Goal: Task Accomplishment & Management: Complete application form

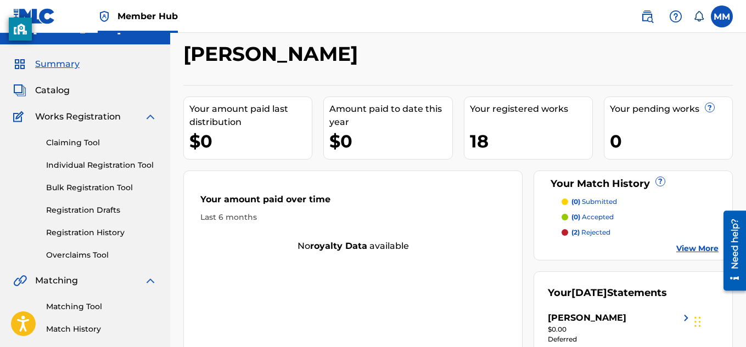
scroll to position [18, 0]
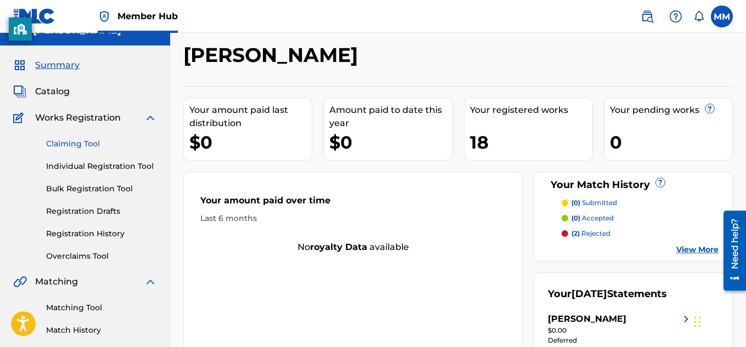
click at [76, 140] on link "Claiming Tool" at bounding box center [101, 144] width 111 height 12
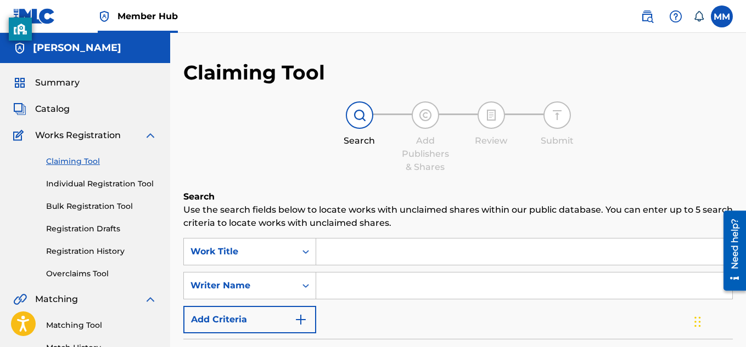
click at [339, 248] on input "Search Form" at bounding box center [524, 252] width 416 height 26
type input "r"
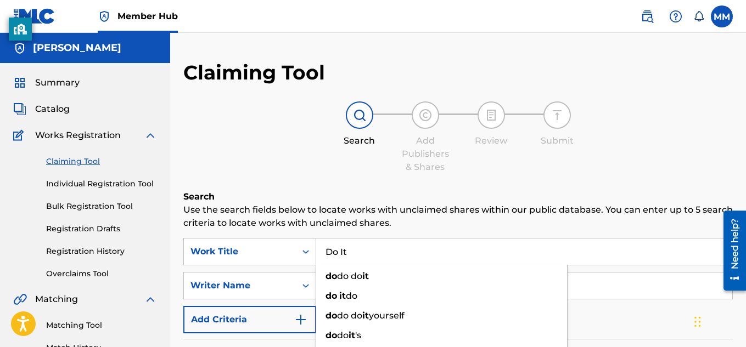
type input "Do It"
click at [671, 296] on input "Search Form" at bounding box center [524, 286] width 416 height 26
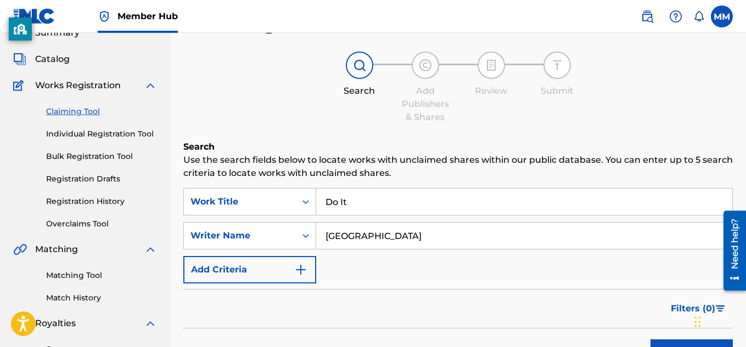
scroll to position [57, 0]
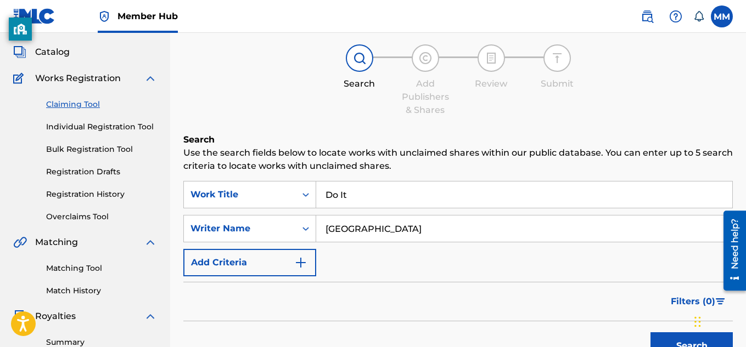
drag, startPoint x: 388, startPoint y: 225, endPoint x: 212, endPoint y: 178, distance: 182.4
click at [212, 178] on div "Search Use the search fields below to locate works with unclaimed shares within…" at bounding box center [457, 276] width 549 height 287
click at [650, 333] on button "Search" at bounding box center [691, 346] width 82 height 27
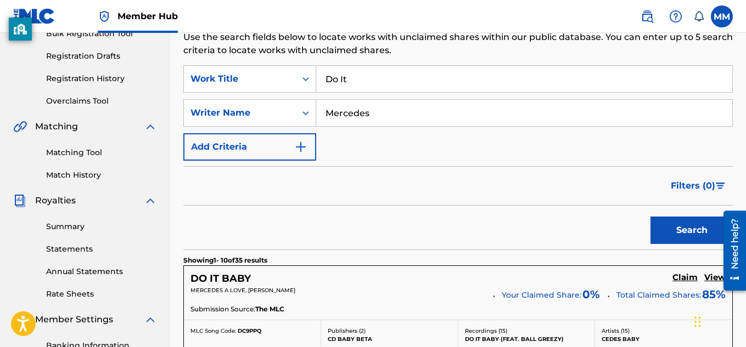
scroll to position [0, 0]
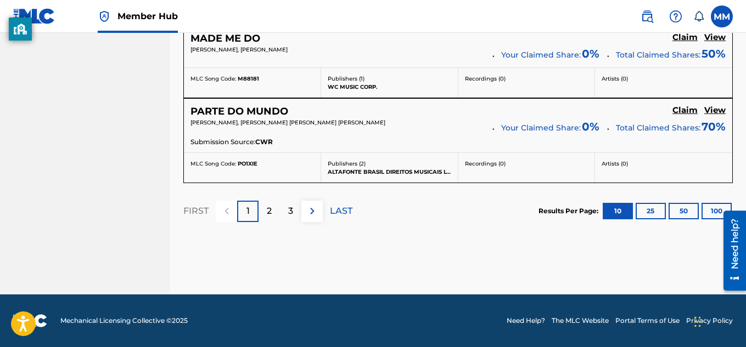
click at [248, 211] on p "1" at bounding box center [247, 211] width 3 height 13
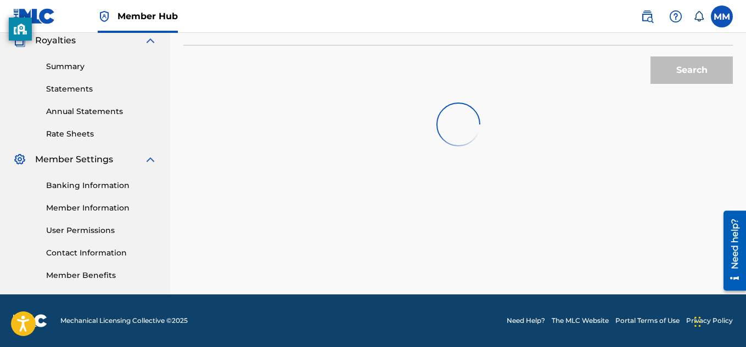
scroll to position [1051, 0]
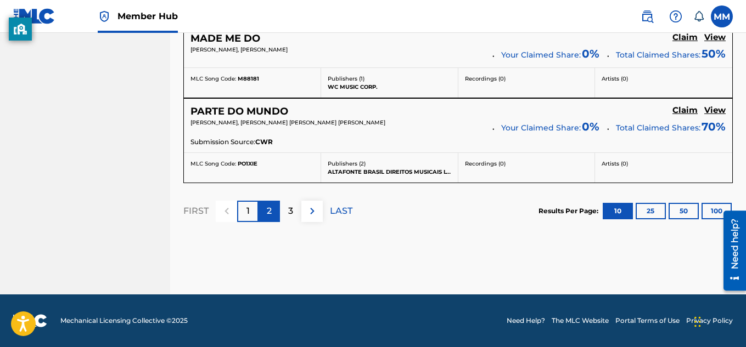
click at [273, 216] on div "2" at bounding box center [268, 211] width 21 height 21
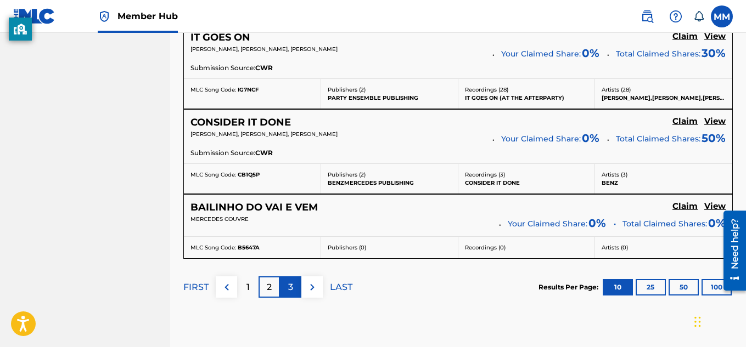
click at [294, 282] on div "3" at bounding box center [290, 287] width 21 height 21
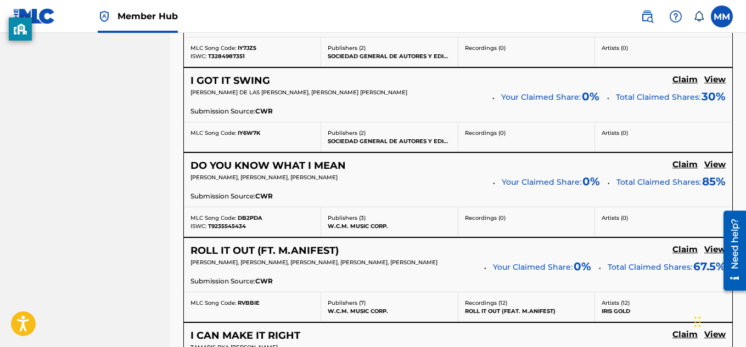
scroll to position [0, 0]
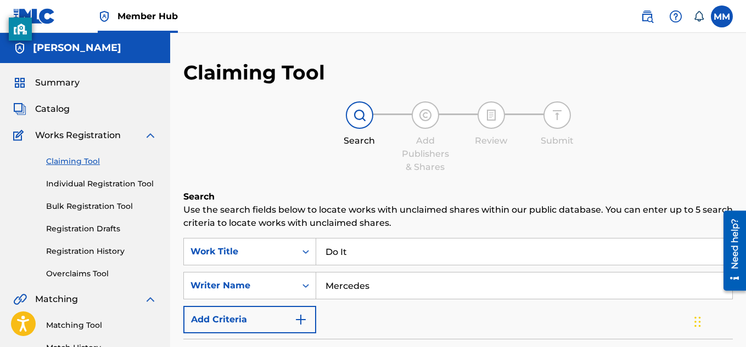
click at [380, 291] on input "Mercedes" at bounding box center [524, 286] width 416 height 26
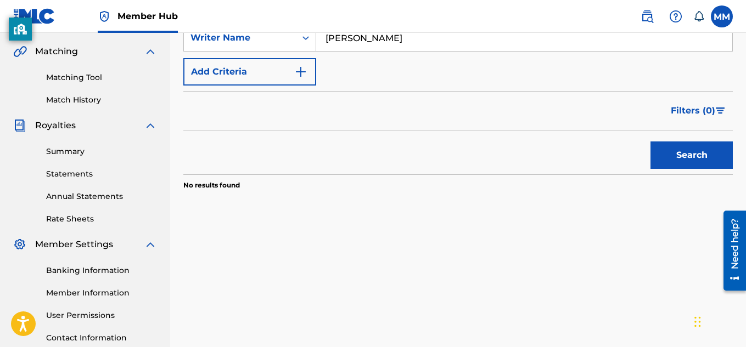
scroll to position [249, 0]
click at [248, 50] on div "Writer Name" at bounding box center [249, 37] width 133 height 27
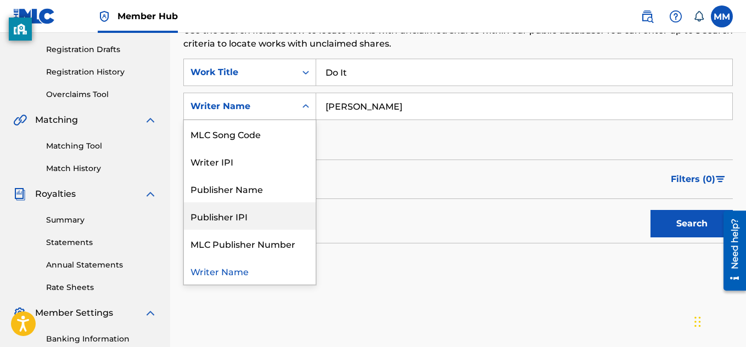
scroll to position [177, 0]
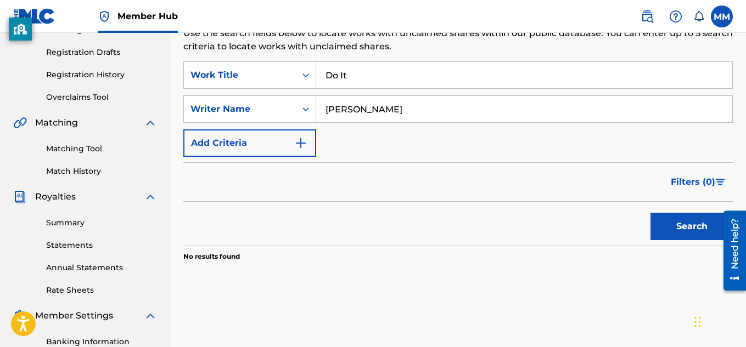
click at [386, 106] on input "Mercedes Mark" at bounding box center [524, 109] width 416 height 26
drag, startPoint x: 409, startPoint y: 112, endPoint x: 258, endPoint y: 90, distance: 152.6
click at [258, 90] on div "SearchWithCriteria51543d66-63a7-4c80-b211-211e7421ca33 Work Title Do It SearchW…" at bounding box center [457, 108] width 549 height 95
click at [650, 213] on button "Search" at bounding box center [691, 226] width 82 height 27
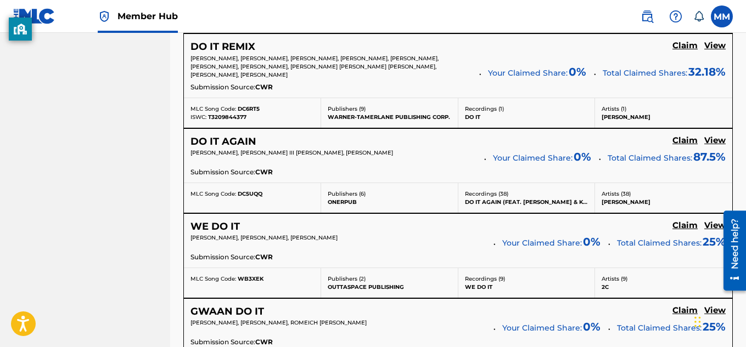
scroll to position [0, 0]
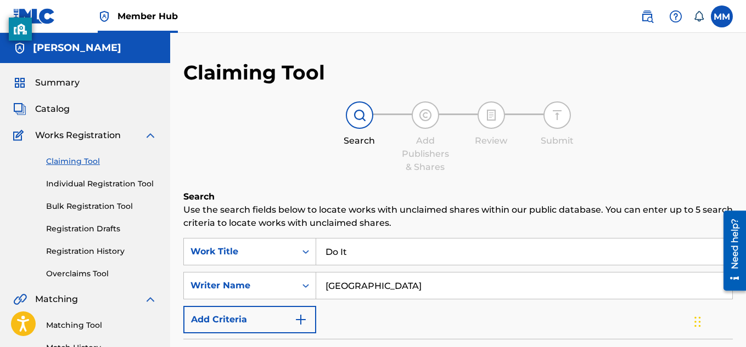
drag, startPoint x: 373, startPoint y: 284, endPoint x: 240, endPoint y: 237, distance: 141.5
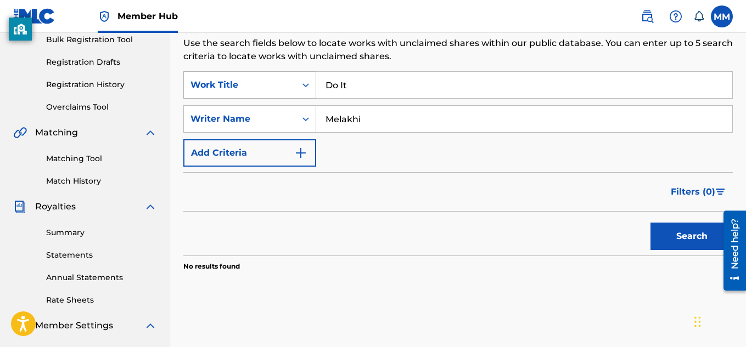
scroll to position [171, 0]
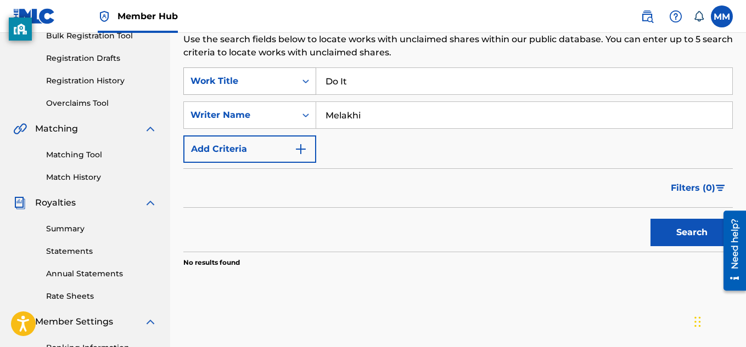
drag, startPoint x: 370, startPoint y: 104, endPoint x: 233, endPoint y: 83, distance: 138.2
click at [233, 83] on div "SearchWithCriteria51543d66-63a7-4c80-b211-211e7421ca33 Work Title Do It SearchW…" at bounding box center [457, 114] width 549 height 95
type input "S"
type input "Terrance"
click at [650, 219] on button "Search" at bounding box center [691, 232] width 82 height 27
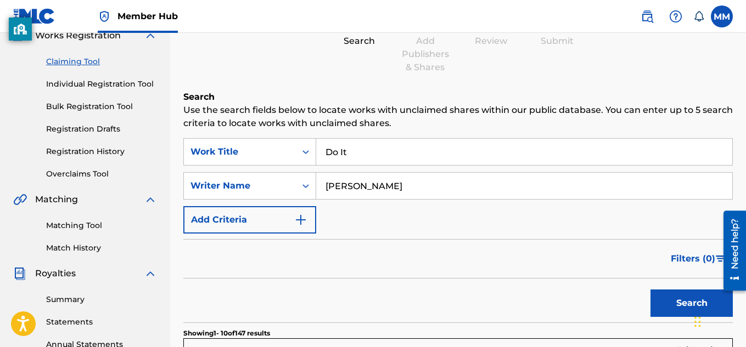
scroll to position [82, 0]
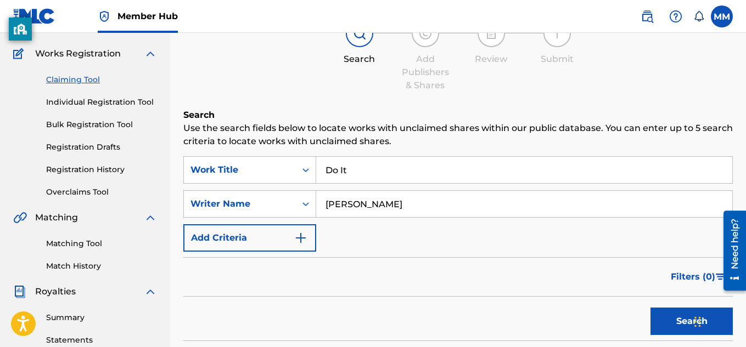
click at [376, 168] on input "Do It" at bounding box center [524, 170] width 416 height 26
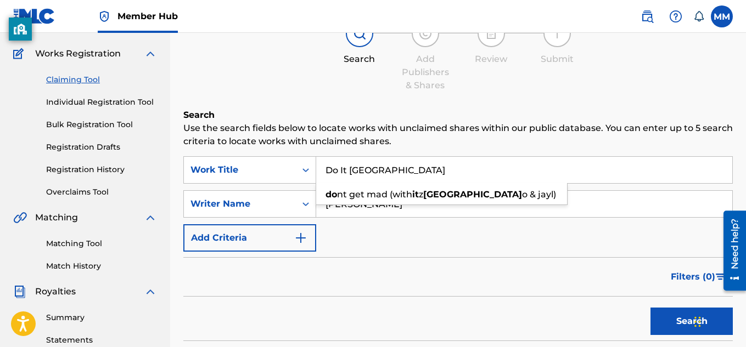
click at [650, 308] on button "Search" at bounding box center [691, 321] width 82 height 27
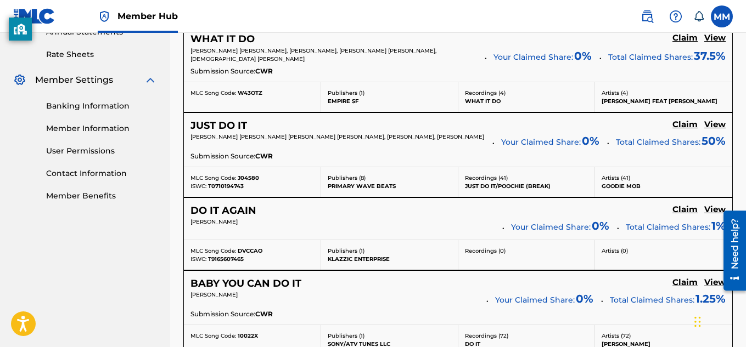
scroll to position [0, 0]
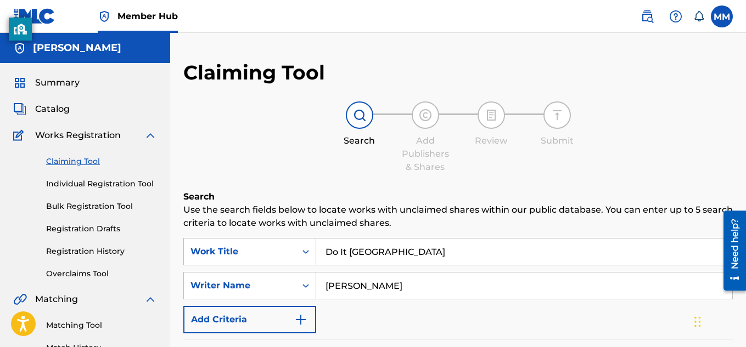
drag, startPoint x: 384, startPoint y: 261, endPoint x: 350, endPoint y: 257, distance: 34.3
click at [350, 257] on input "Do It rome" at bounding box center [524, 252] width 416 height 26
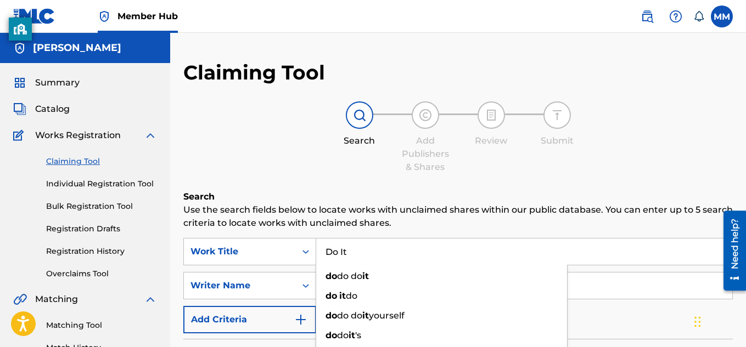
type input "Do It"
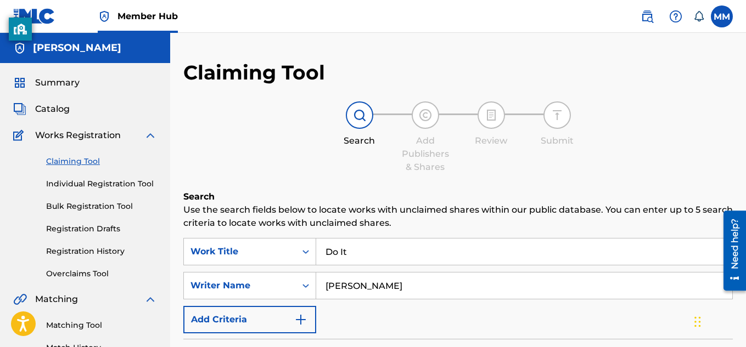
click at [593, 283] on input "Terrance" at bounding box center [524, 286] width 416 height 26
type input "T"
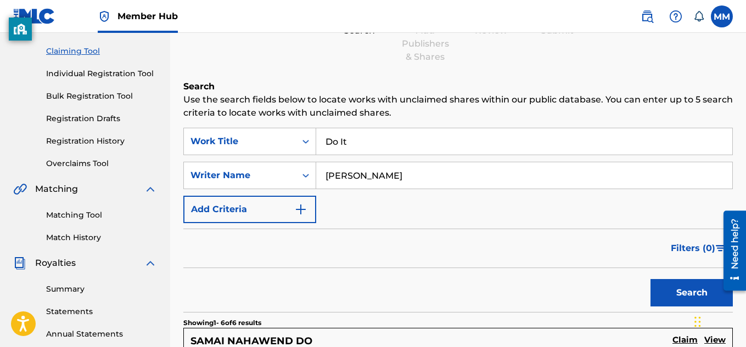
scroll to position [105, 0]
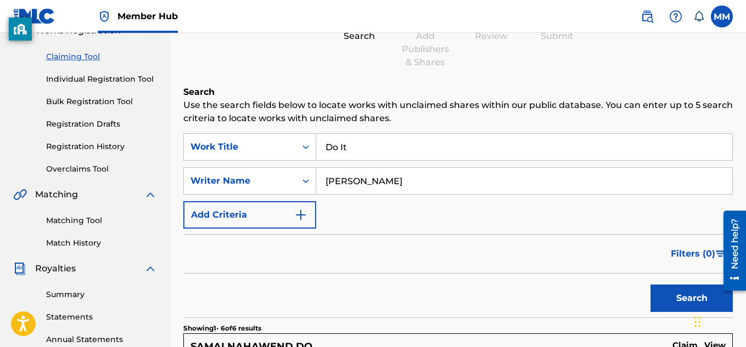
click at [507, 178] on input "Naseer" at bounding box center [524, 181] width 416 height 26
type input "Naseer womack"
click at [650, 285] on button "Search" at bounding box center [691, 298] width 82 height 27
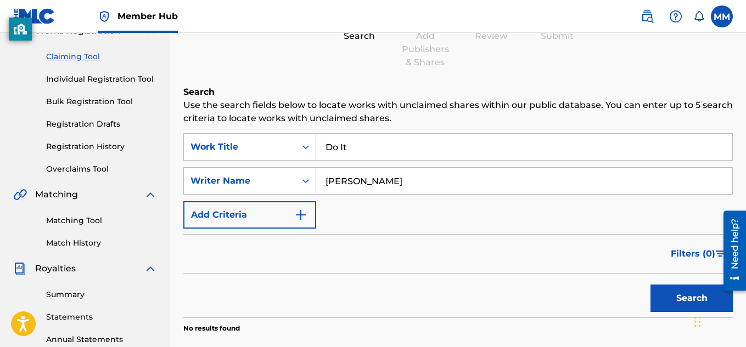
scroll to position [211, 0]
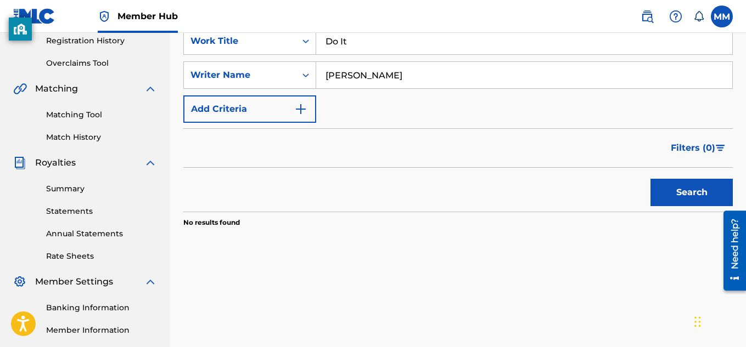
click at [426, 55] on div "SearchWithCriteria51543d66-63a7-4c80-b211-211e7421ca33 Work Title Do It SearchW…" at bounding box center [457, 74] width 549 height 95
drag, startPoint x: 419, startPoint y: 49, endPoint x: 233, endPoint y: -11, distance: 195.4
click at [650, 179] on button "Search" at bounding box center [691, 192] width 82 height 27
click at [417, 83] on input "Naseer womack" at bounding box center [524, 75] width 416 height 26
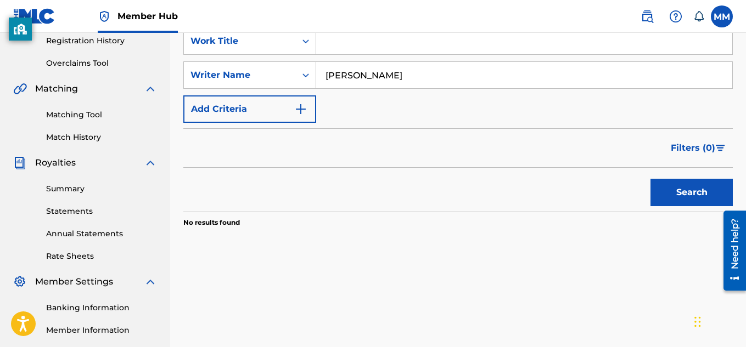
click at [650, 179] on button "Search" at bounding box center [691, 192] width 82 height 27
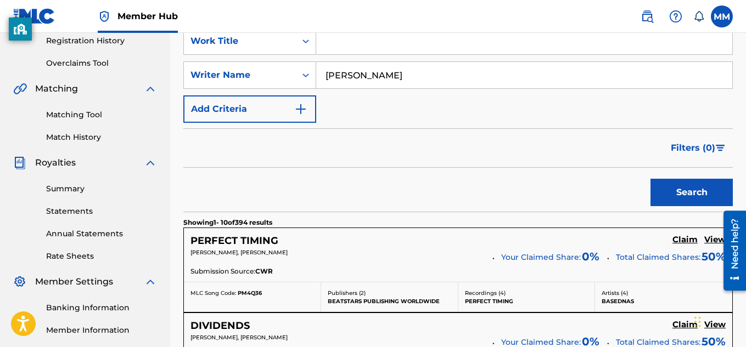
type input "Naseer Womack"
click at [650, 179] on button "Search" at bounding box center [691, 192] width 82 height 27
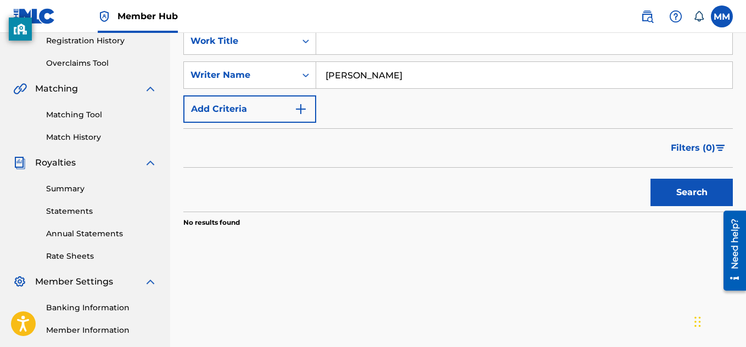
click at [335, 76] on input "Naseer Womack" at bounding box center [524, 75] width 416 height 26
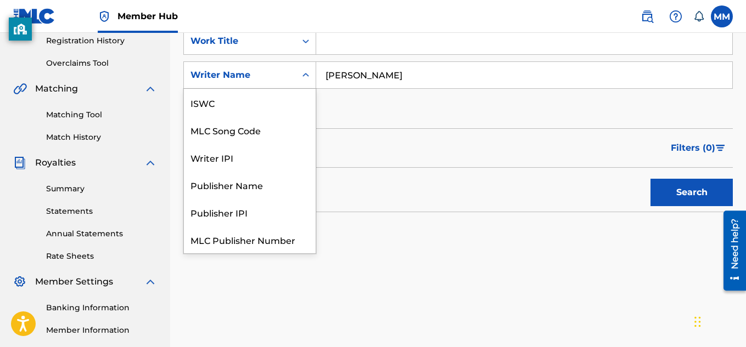
click at [297, 77] on div "Search Form" at bounding box center [306, 75] width 20 height 20
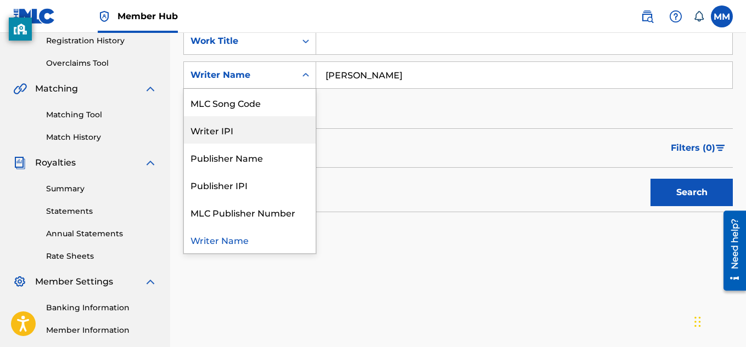
click at [431, 81] on input "Naseer Womack" at bounding box center [524, 75] width 416 height 26
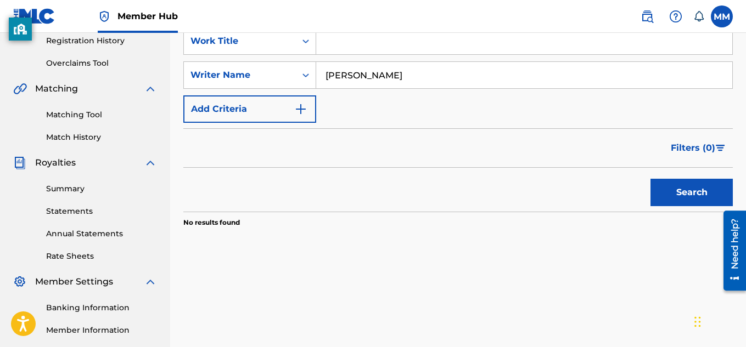
drag, startPoint x: 429, startPoint y: 81, endPoint x: 252, endPoint y: 30, distance: 183.9
click at [252, 30] on div "Member Hub MM MM Melakhi McGruder officialprod.mel@gmail.com Notification Prefe…" at bounding box center [373, 129] width 746 height 680
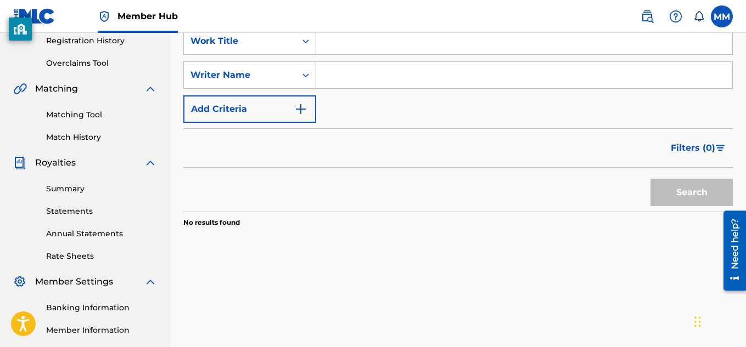
type input "e"
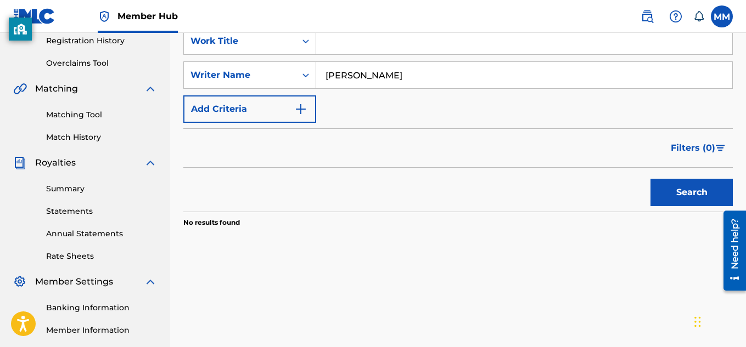
type input "Mercedes Mark"
click at [650, 179] on button "Search" at bounding box center [691, 192] width 82 height 27
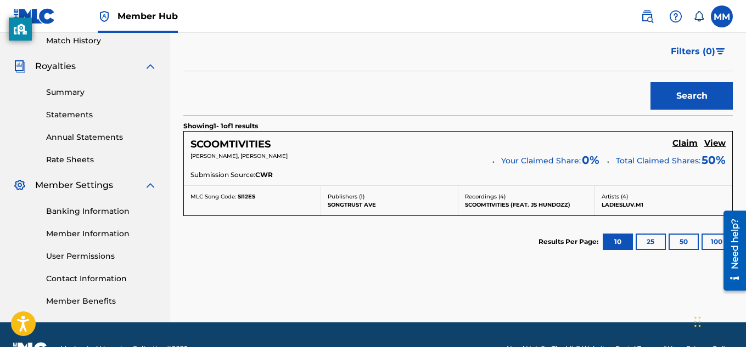
scroll to position [308, 0]
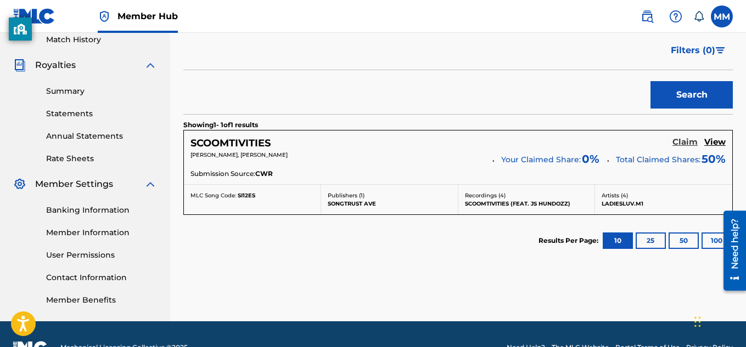
click at [683, 137] on h5 "Claim" at bounding box center [684, 142] width 25 height 10
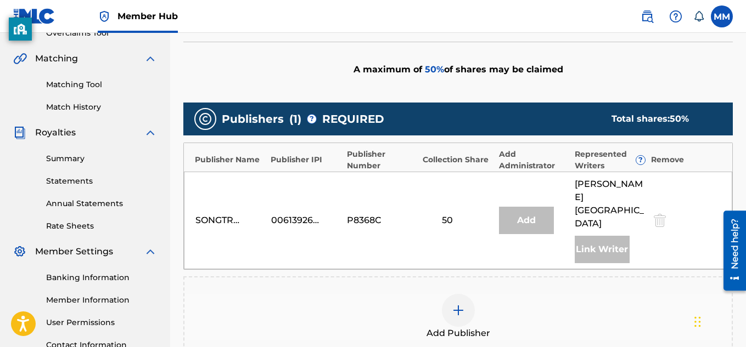
scroll to position [380, 0]
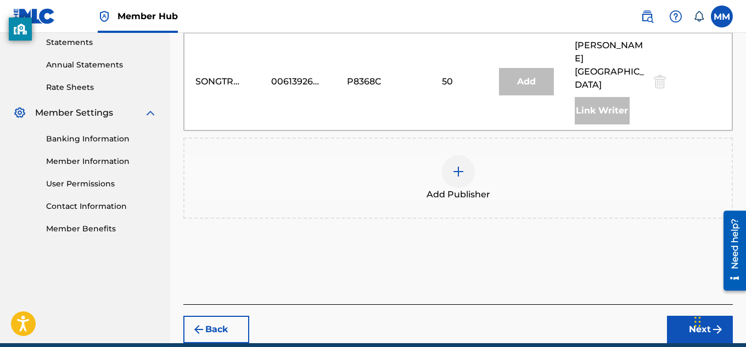
click at [695, 306] on div "Chat Widget" at bounding box center [718, 321] width 55 height 53
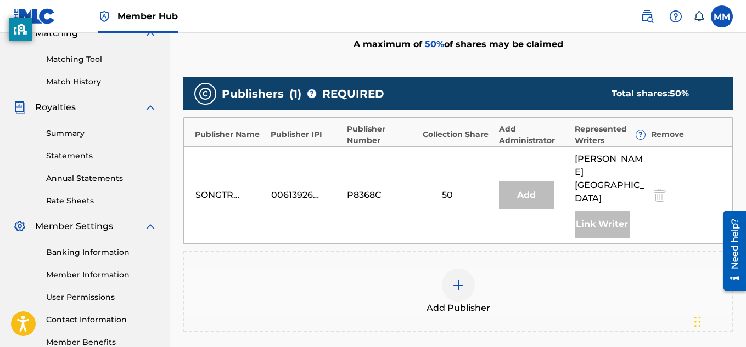
scroll to position [402, 0]
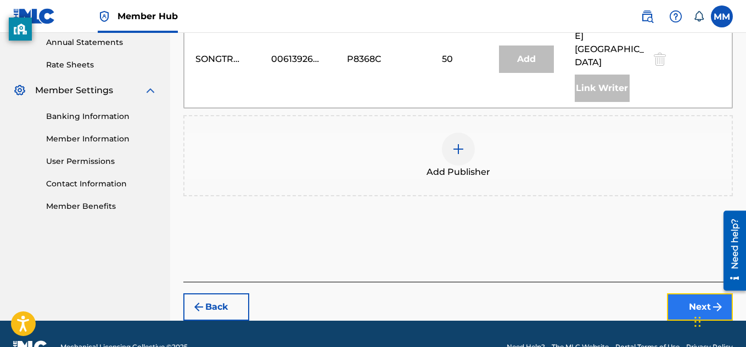
click at [682, 294] on button "Next" at bounding box center [700, 307] width 66 height 27
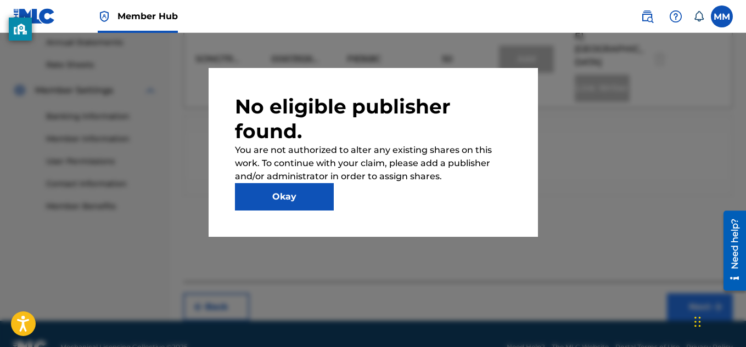
click at [682, 271] on div at bounding box center [373, 206] width 746 height 347
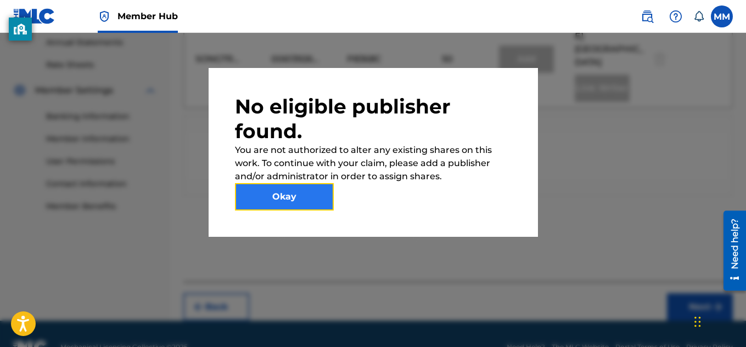
click at [303, 191] on button "Okay" at bounding box center [284, 196] width 99 height 27
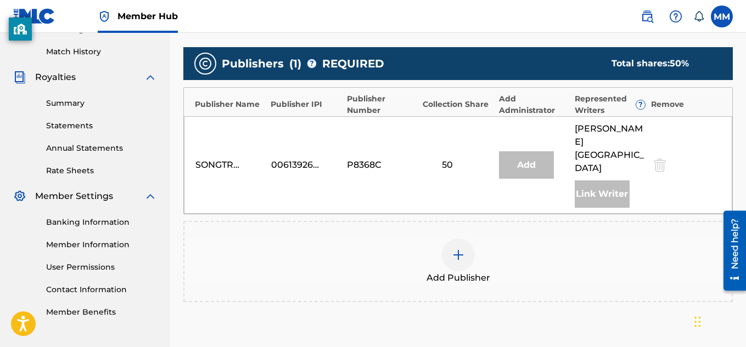
scroll to position [294, 0]
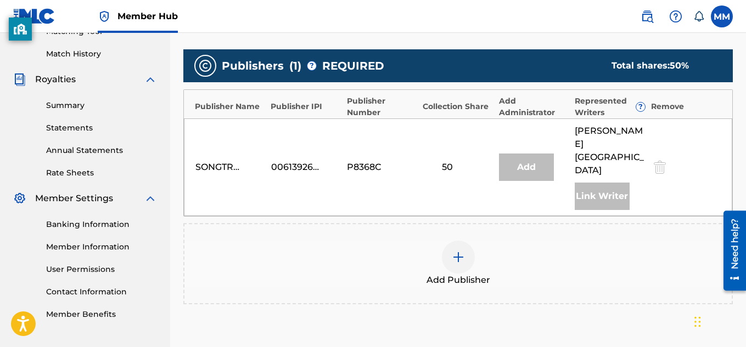
click at [519, 167] on div "Add" at bounding box center [526, 167] width 55 height 27
click at [457, 251] on img at bounding box center [458, 257] width 13 height 13
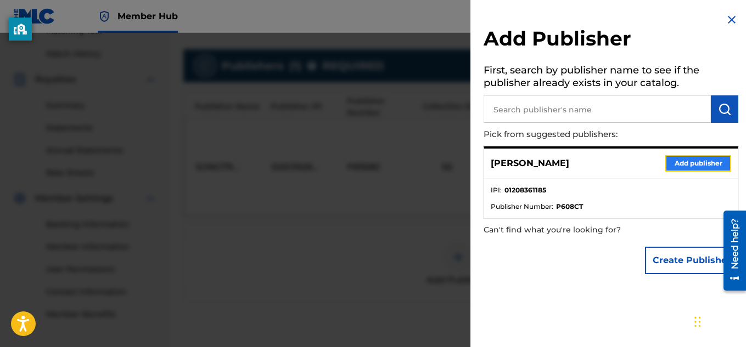
click at [665, 162] on button "Add publisher" at bounding box center [698, 163] width 66 height 16
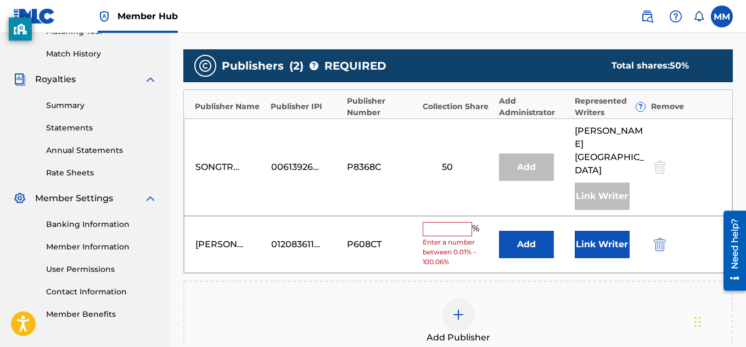
click at [453, 222] on input "text" at bounding box center [447, 229] width 49 height 14
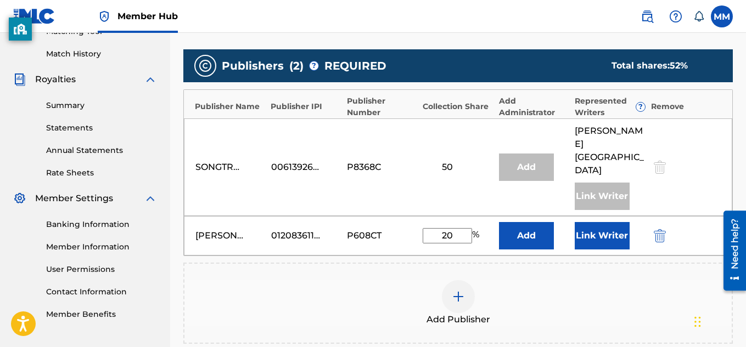
type input "2"
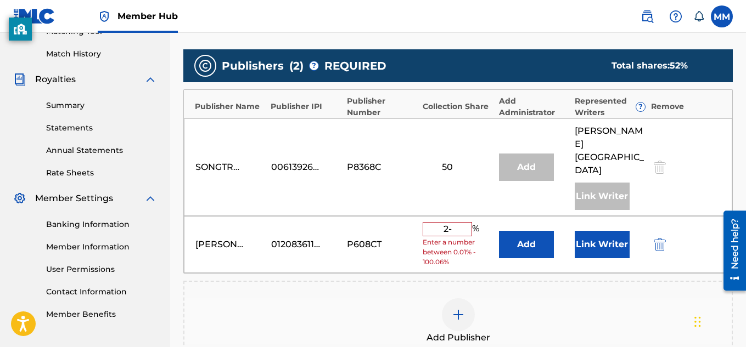
type input "2"
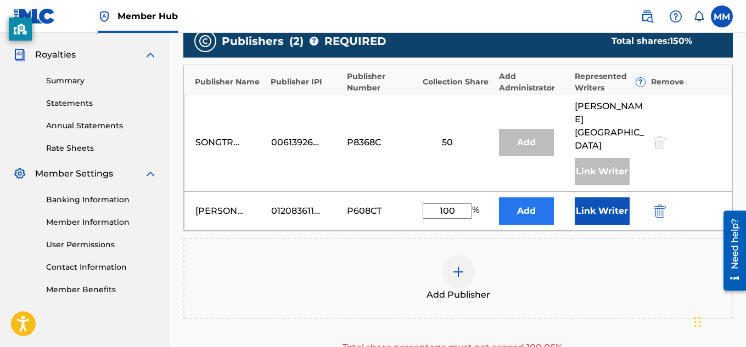
scroll to position [319, 0]
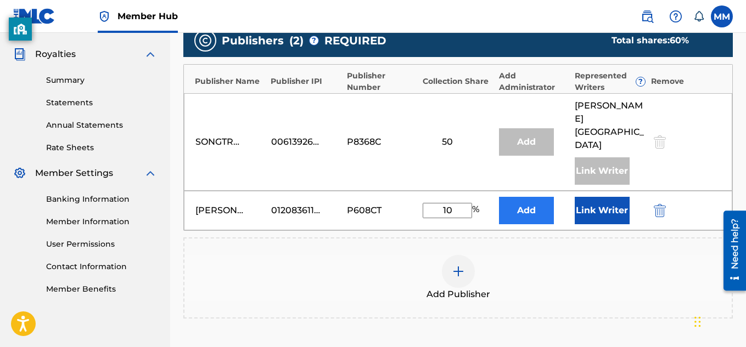
type input "1"
type input "50"
click at [569, 273] on div "Add Publisher" at bounding box center [457, 278] width 547 height 46
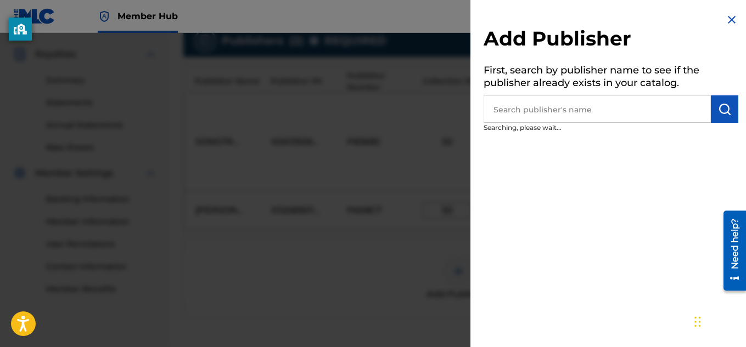
scroll to position [345, 0]
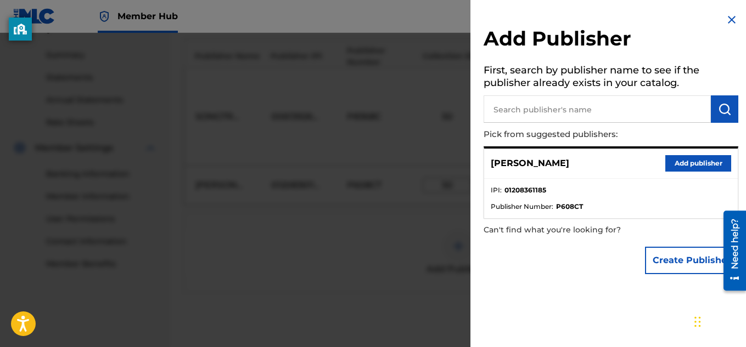
click at [320, 207] on div at bounding box center [373, 206] width 746 height 347
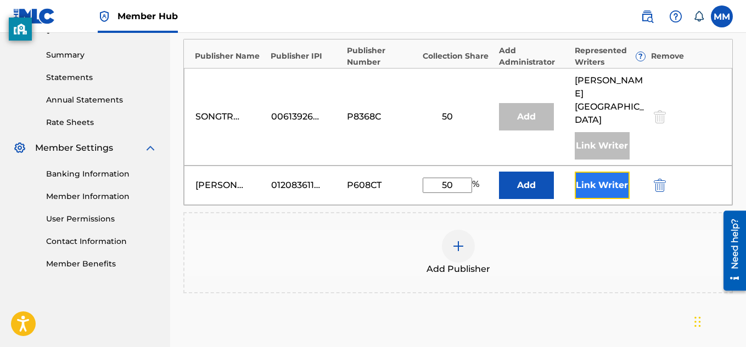
click at [579, 172] on button "Link Writer" at bounding box center [602, 185] width 55 height 27
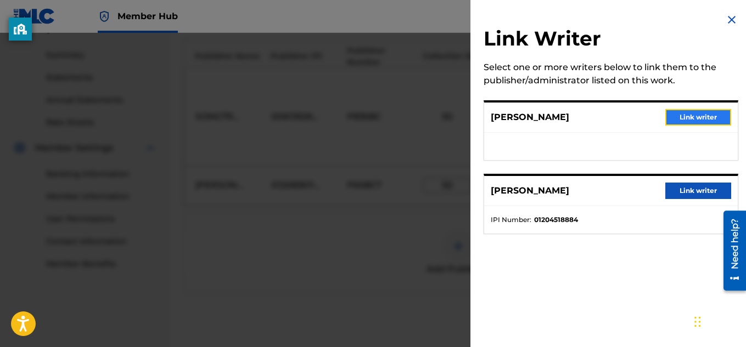
click at [699, 122] on button "Link writer" at bounding box center [698, 117] width 66 height 16
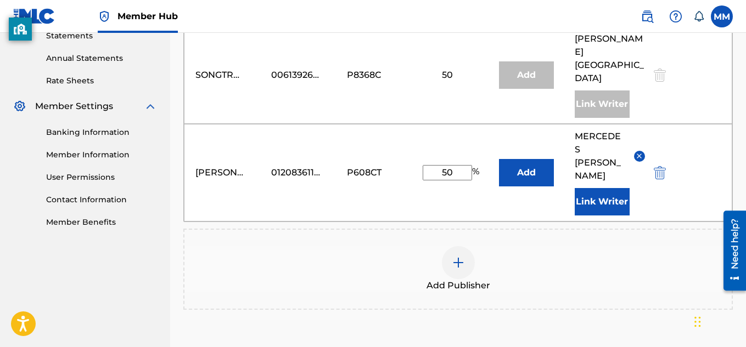
scroll to position [474, 0]
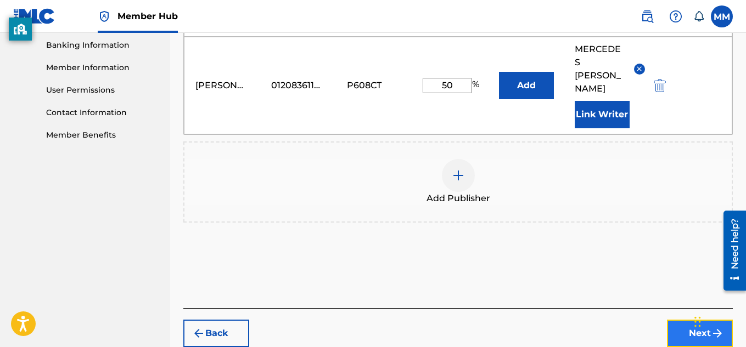
click at [694, 320] on button "Next" at bounding box center [700, 333] width 66 height 27
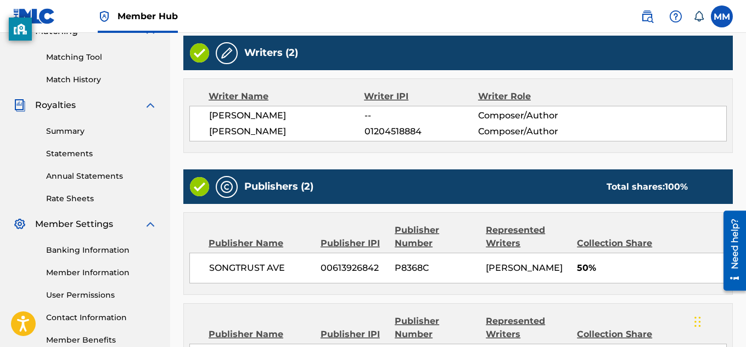
scroll to position [429, 0]
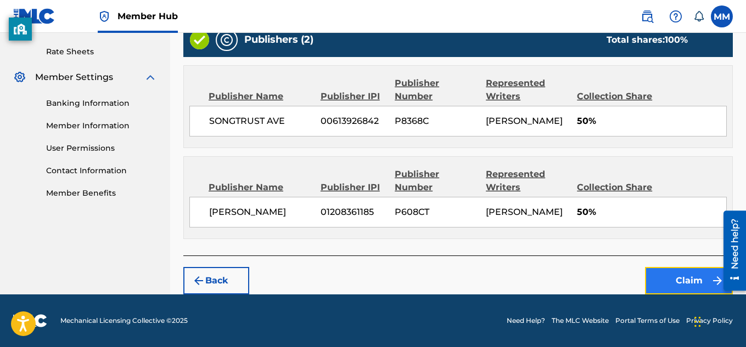
click at [666, 279] on button "Claim" at bounding box center [689, 280] width 88 height 27
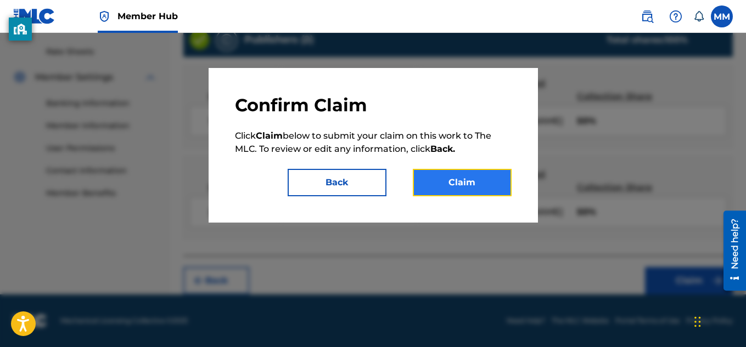
click at [460, 192] on button "Claim" at bounding box center [462, 182] width 99 height 27
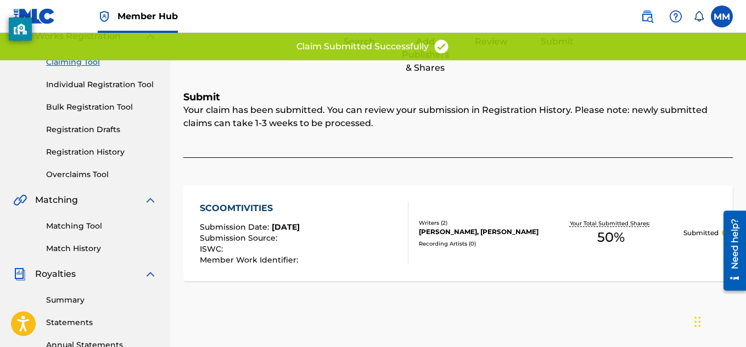
scroll to position [0, 0]
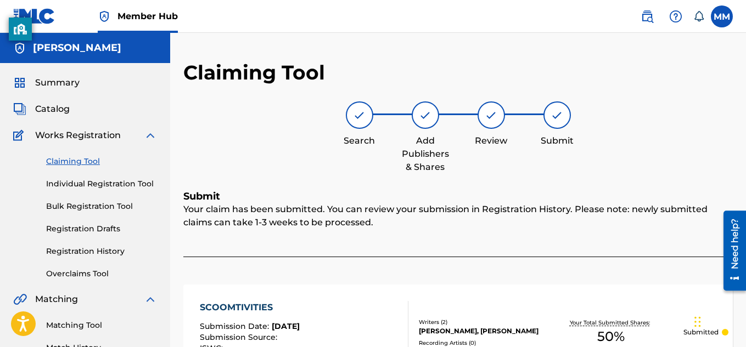
click at [74, 165] on link "Claiming Tool" at bounding box center [101, 162] width 111 height 12
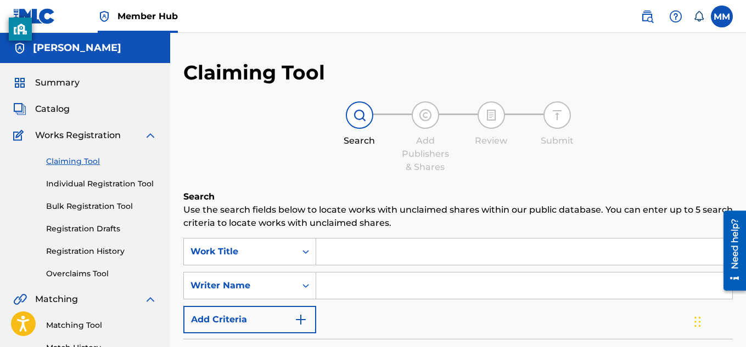
click at [375, 255] on input "Search Form" at bounding box center [524, 252] width 416 height 26
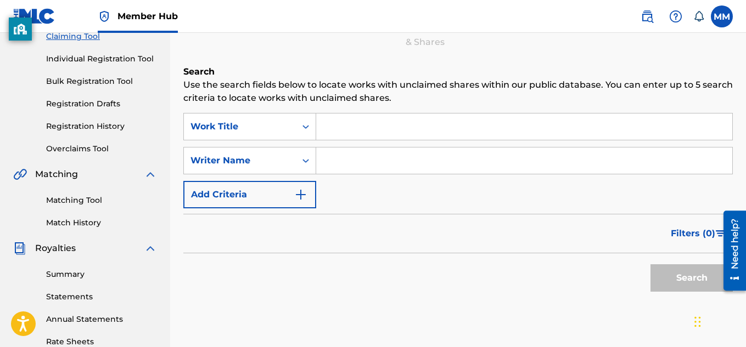
scroll to position [136, 0]
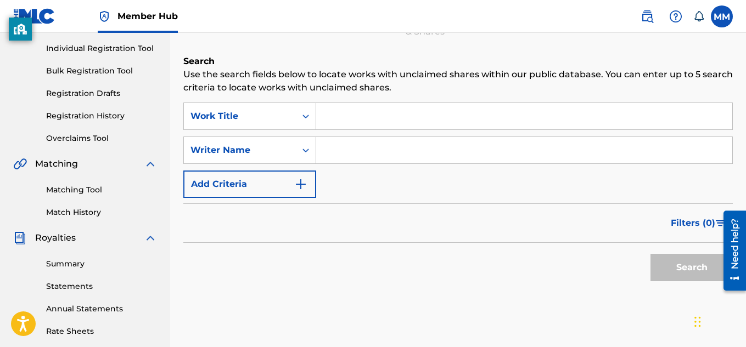
click at [350, 162] on input "Search Form" at bounding box center [524, 150] width 416 height 26
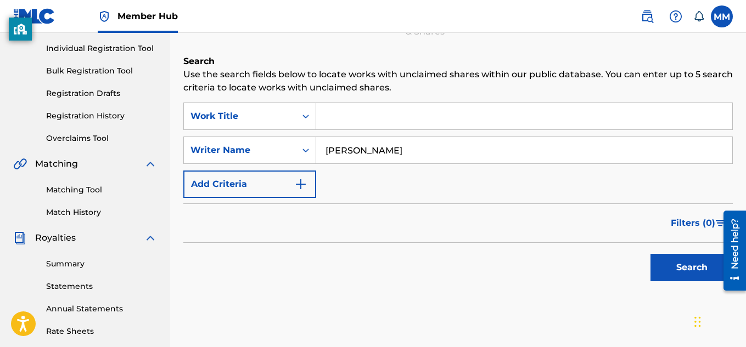
type input "Mercedes Mark"
click at [650, 254] on button "Search" at bounding box center [691, 267] width 82 height 27
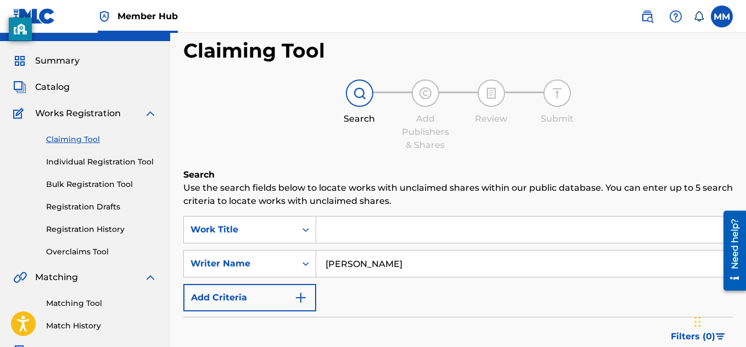
scroll to position [0, 0]
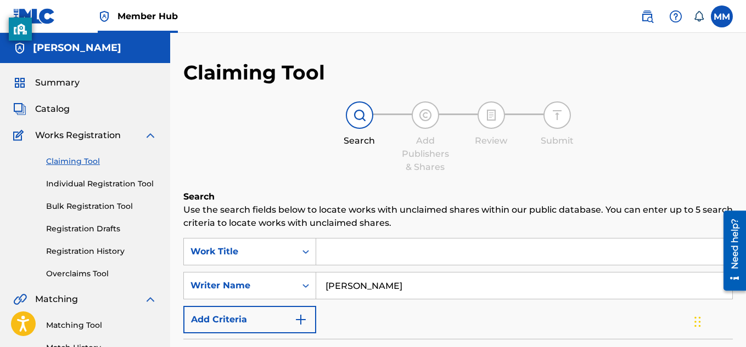
drag, startPoint x: 398, startPoint y: 287, endPoint x: 324, endPoint y: 266, distance: 77.1
click at [324, 266] on div "SearchWithCriteria51543d66-63a7-4c80-b211-211e7421ca33 Work Title SearchWithCri…" at bounding box center [457, 285] width 549 height 95
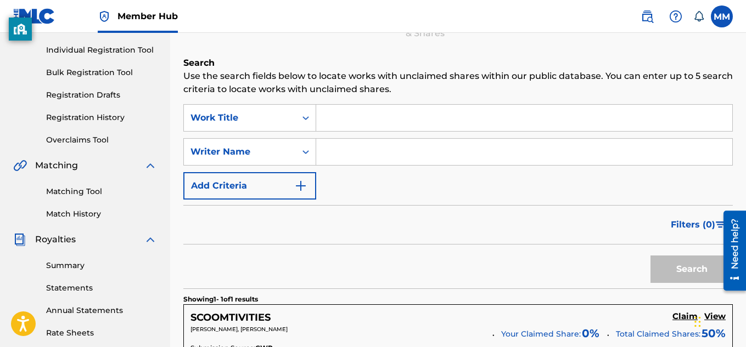
scroll to position [143, 0]
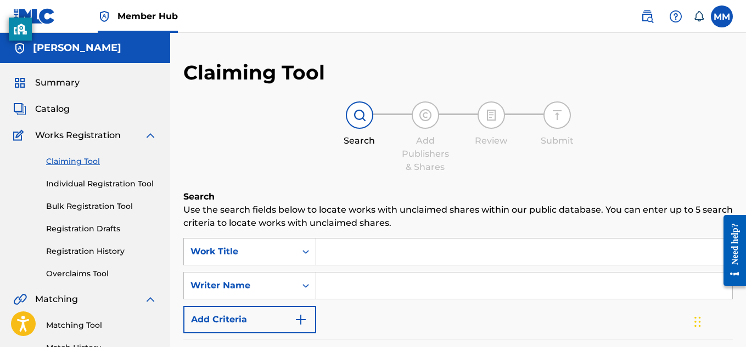
click at [334, 267] on div "SearchWithCriteriaa409792e-0004-475f-97bc-41d2c299a2f2 Work Title SearchWithCri…" at bounding box center [457, 285] width 549 height 95
click at [338, 283] on input "Search Form" at bounding box center [524, 286] width 416 height 26
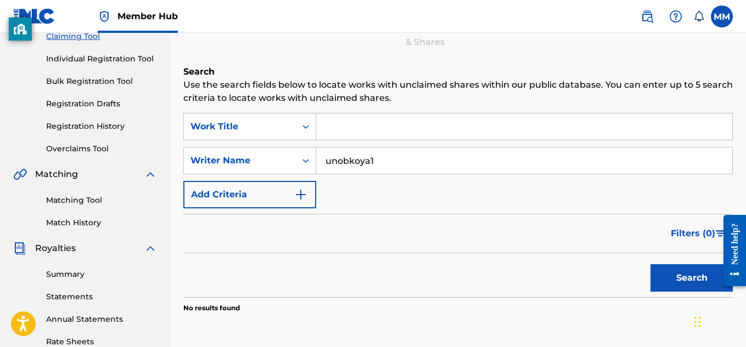
scroll to position [142, 0]
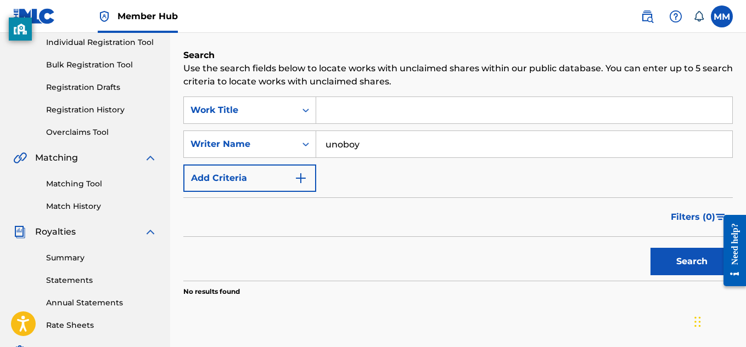
click at [650, 248] on button "Search" at bounding box center [691, 261] width 82 height 27
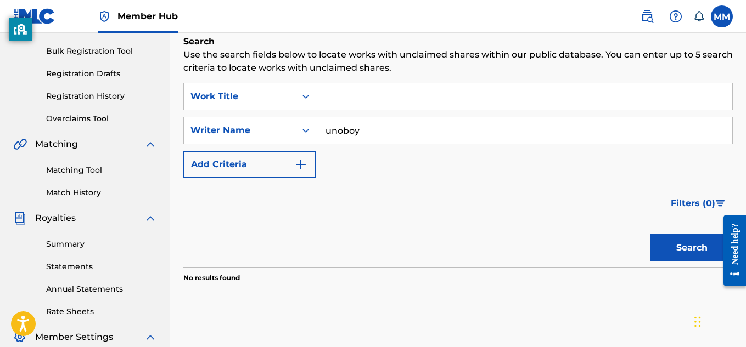
scroll to position [0, 0]
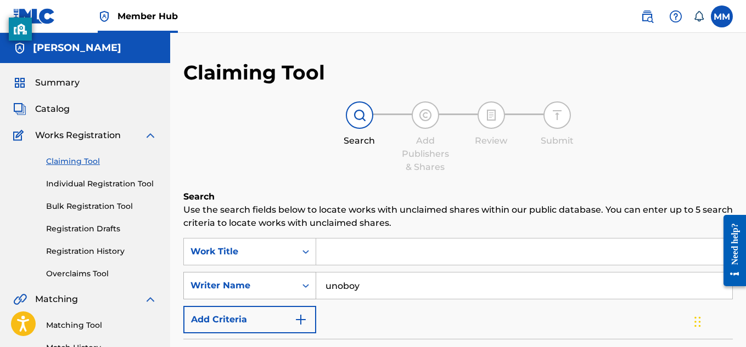
click at [286, 276] on div "Writer Name" at bounding box center [240, 285] width 112 height 21
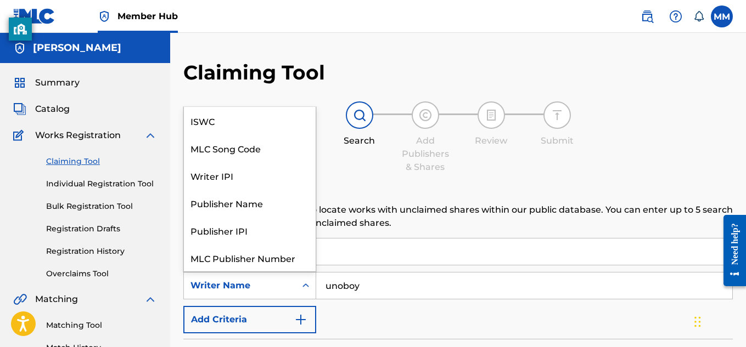
scroll to position [27, 0]
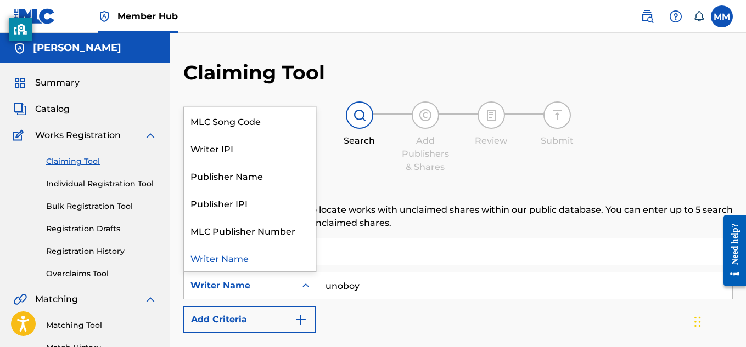
click at [365, 243] on input "Search Form" at bounding box center [524, 252] width 416 height 26
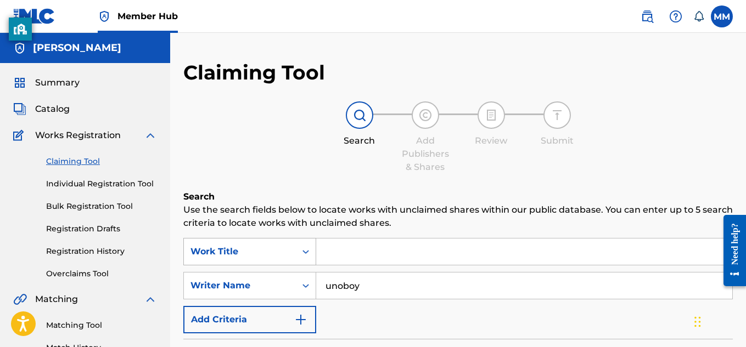
click at [258, 256] on div "Work Title" at bounding box center [249, 251] width 133 height 27
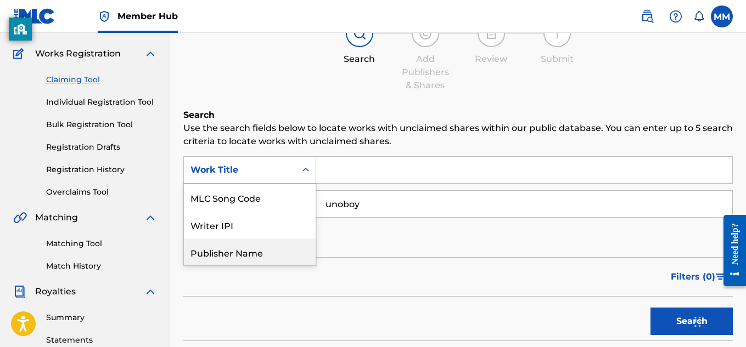
scroll to position [83, 0]
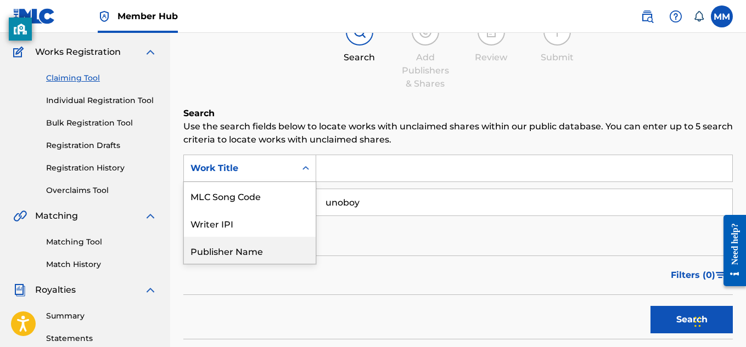
click at [336, 269] on div "Filters ( 0 )" at bounding box center [457, 276] width 549 height 40
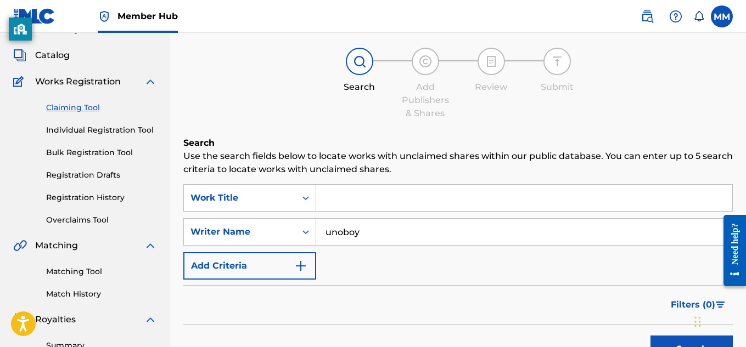
scroll to position [47, 0]
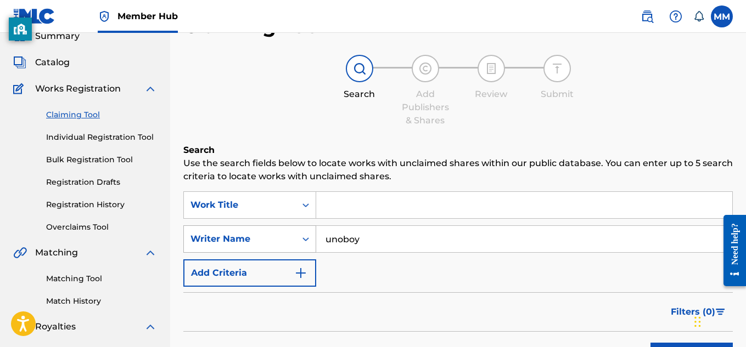
click at [285, 233] on div "Writer Name" at bounding box center [239, 239] width 99 height 13
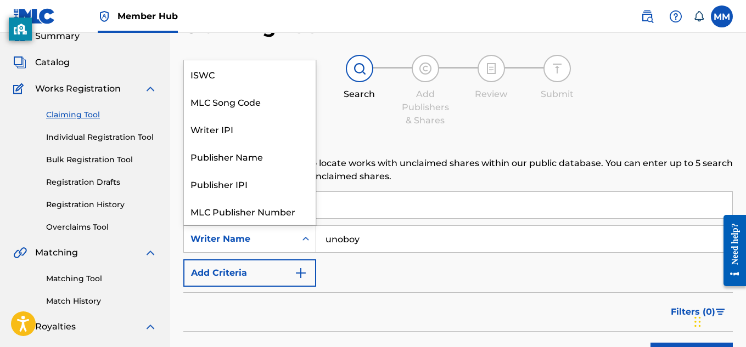
scroll to position [27, 0]
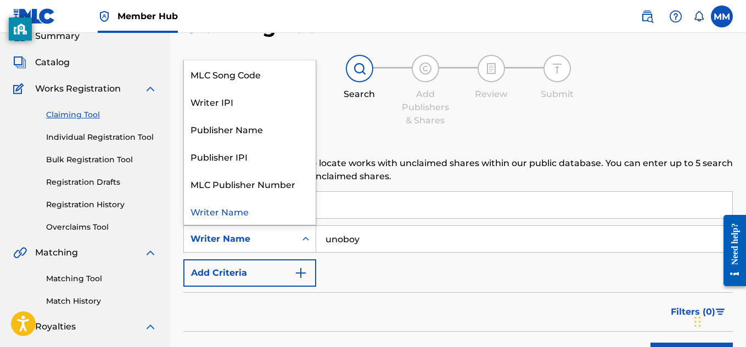
click at [354, 218] on div "Search Form" at bounding box center [524, 205] width 417 height 27
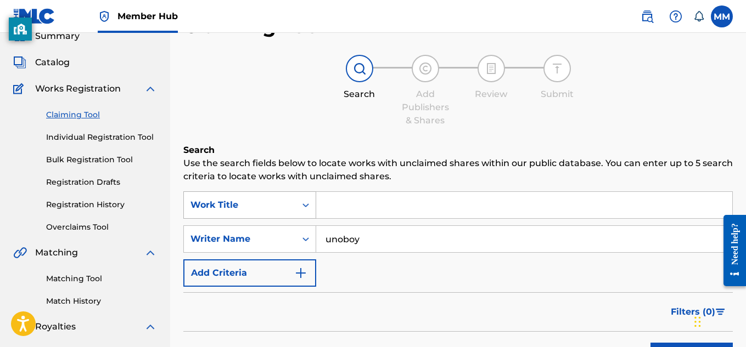
click at [269, 205] on div "Work Title" at bounding box center [239, 205] width 99 height 13
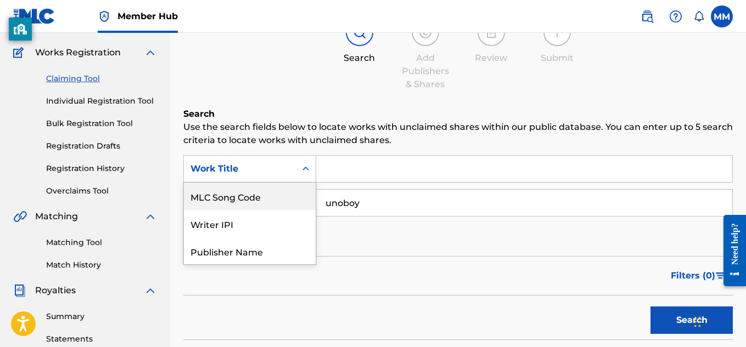
scroll to position [83, 0]
click at [251, 165] on div "Work Title" at bounding box center [239, 168] width 99 height 13
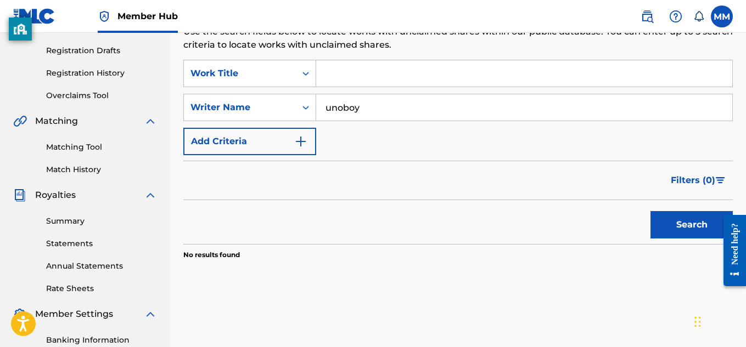
scroll to position [190, 0]
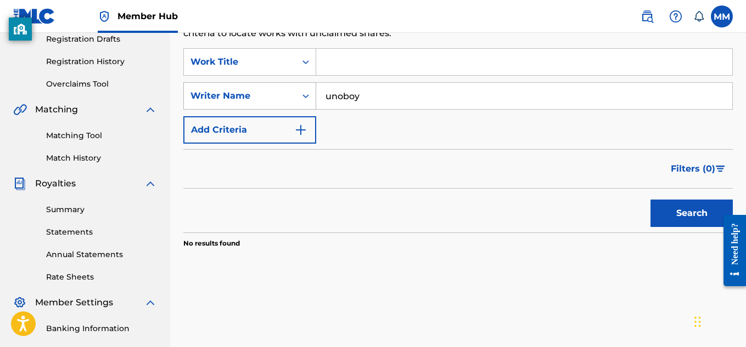
click at [281, 86] on div "Writer Name" at bounding box center [240, 96] width 112 height 21
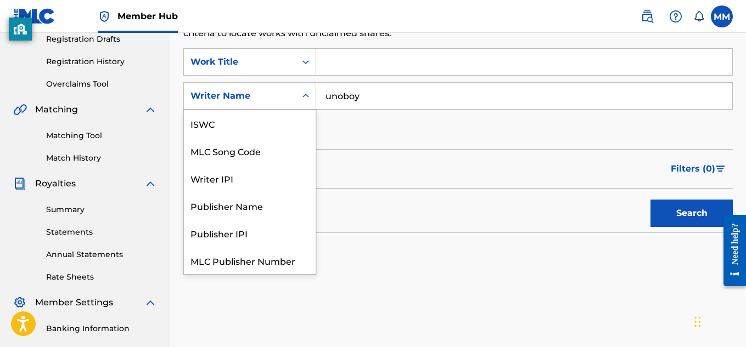
scroll to position [27, 0]
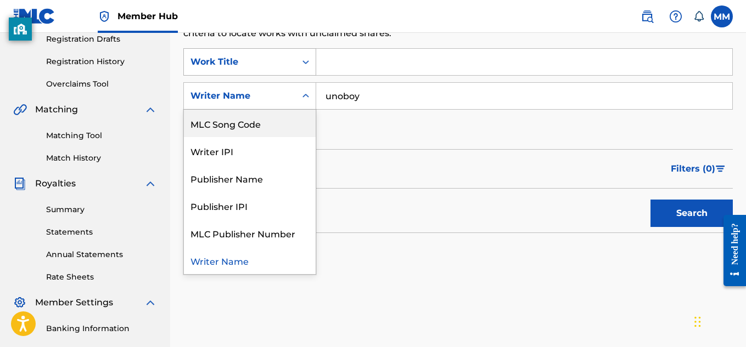
click at [265, 69] on div "Work Title" at bounding box center [240, 62] width 112 height 21
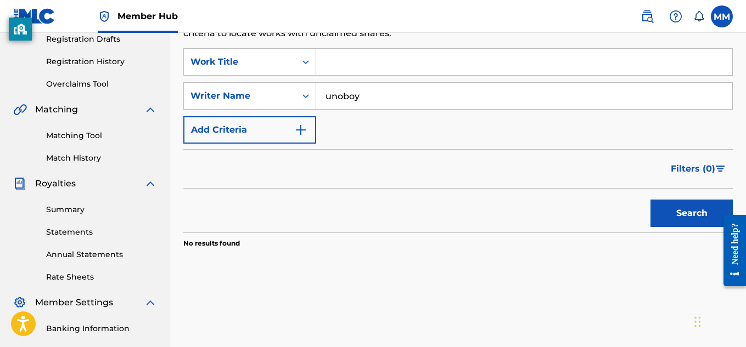
click at [445, 169] on div "Filters ( 0 )" at bounding box center [457, 169] width 549 height 40
drag, startPoint x: 370, startPoint y: 94, endPoint x: 328, endPoint y: 99, distance: 42.0
click at [328, 99] on input "unoboy" at bounding box center [524, 96] width 416 height 26
type input "u"
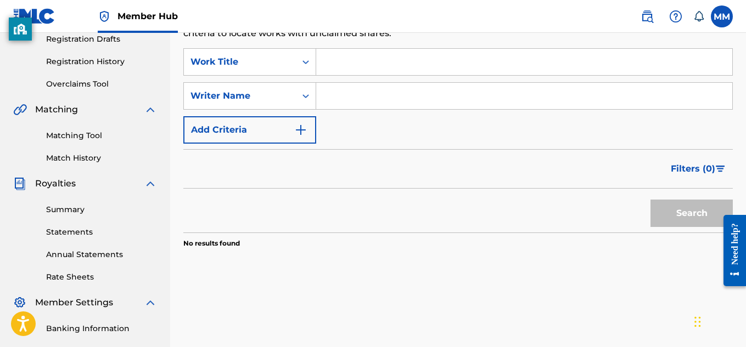
paste input "noboy"
type input "noboy"
click at [650, 200] on button "Search" at bounding box center [691, 213] width 82 height 27
drag, startPoint x: 413, startPoint y: 93, endPoint x: 269, endPoint y: 83, distance: 144.7
click at [269, 83] on div "SearchWithCriteria6af9f25d-f642-478a-a017-64680cf5df50 Writer Name noboy" at bounding box center [457, 95] width 549 height 27
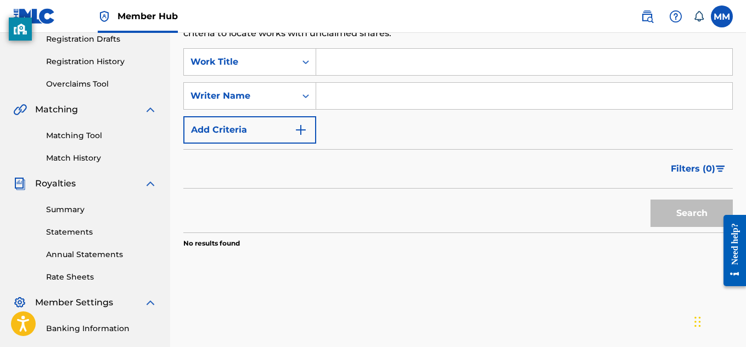
paste input "Amari [PERSON_NAME]"
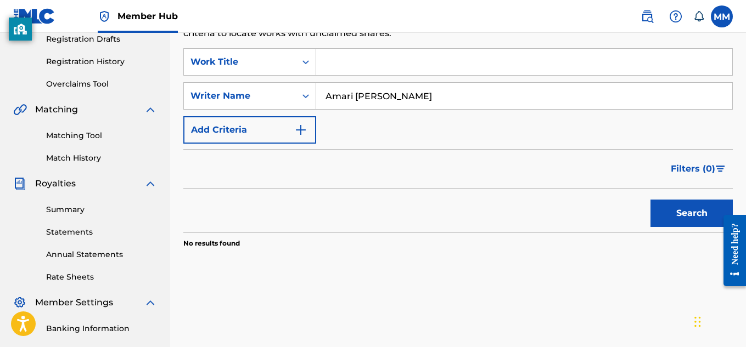
click at [650, 200] on button "Search" at bounding box center [691, 213] width 82 height 27
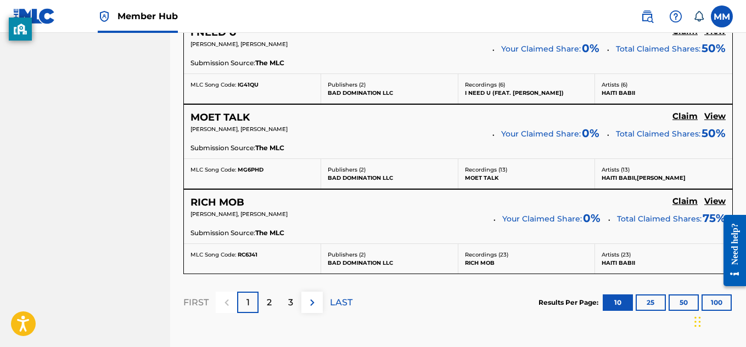
scroll to position [1016, 0]
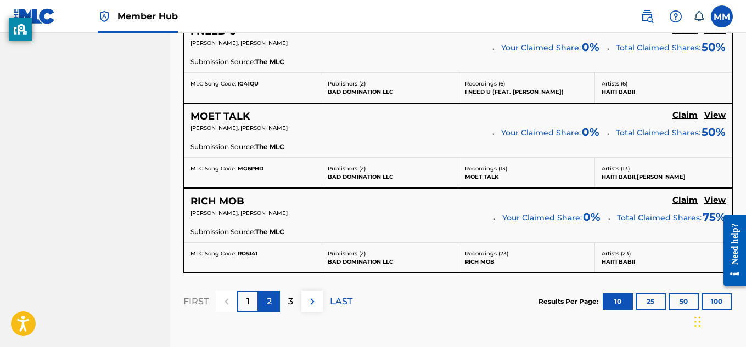
click at [265, 299] on div "2" at bounding box center [268, 301] width 21 height 21
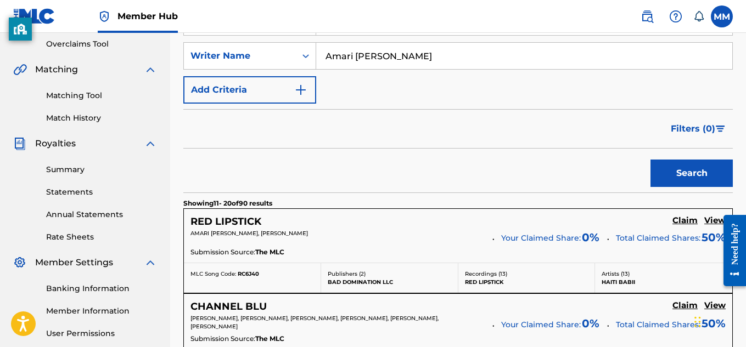
scroll to position [1107, 0]
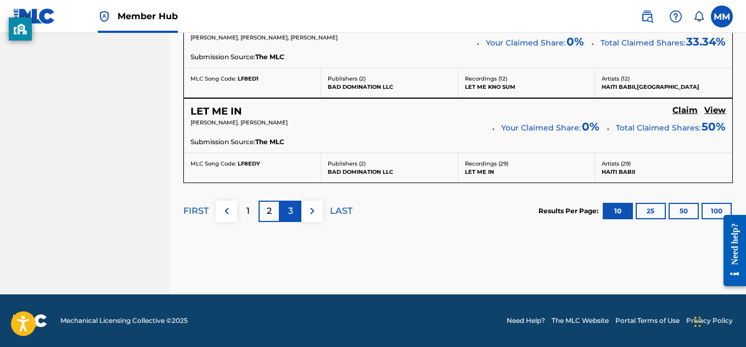
click at [286, 210] on div "3" at bounding box center [290, 211] width 21 height 21
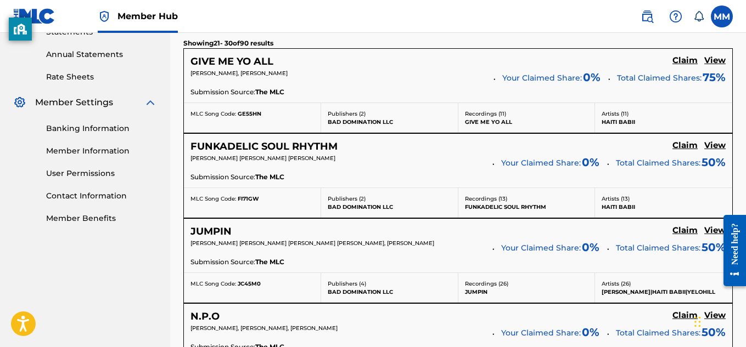
scroll to position [1106, 0]
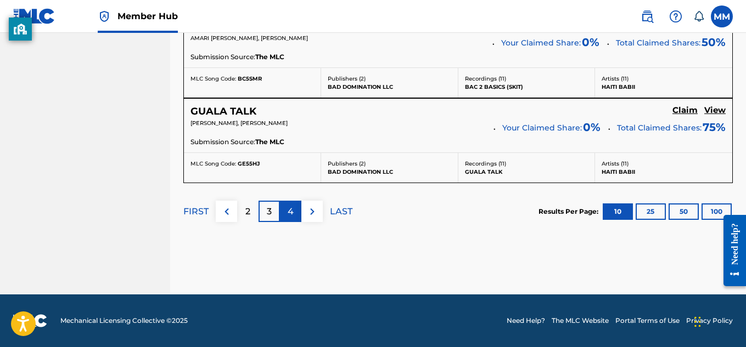
click at [290, 209] on p "4" at bounding box center [291, 211] width 6 height 13
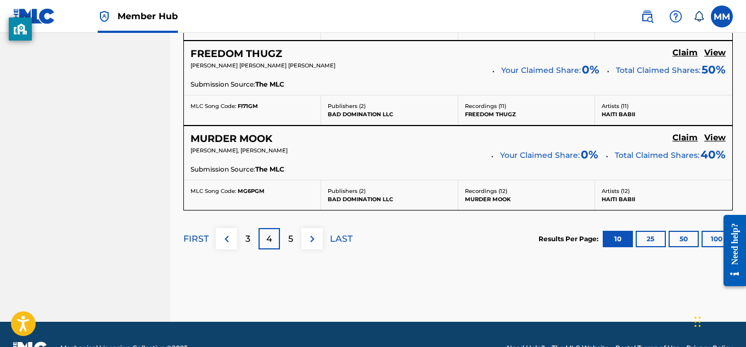
scroll to position [1107, 0]
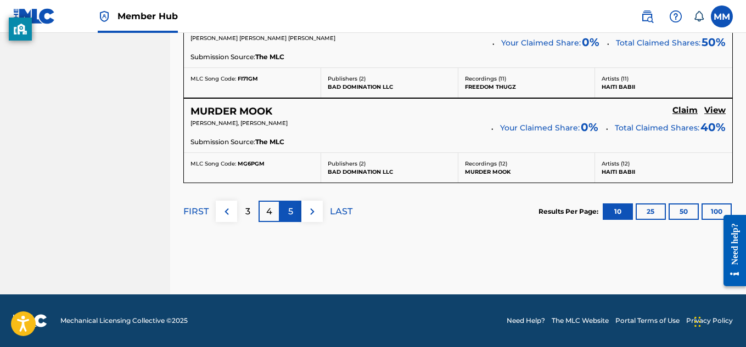
click at [286, 214] on div "5" at bounding box center [290, 211] width 21 height 21
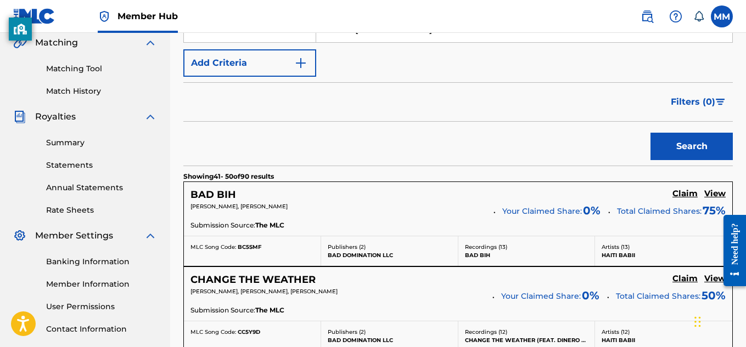
scroll to position [1106, 0]
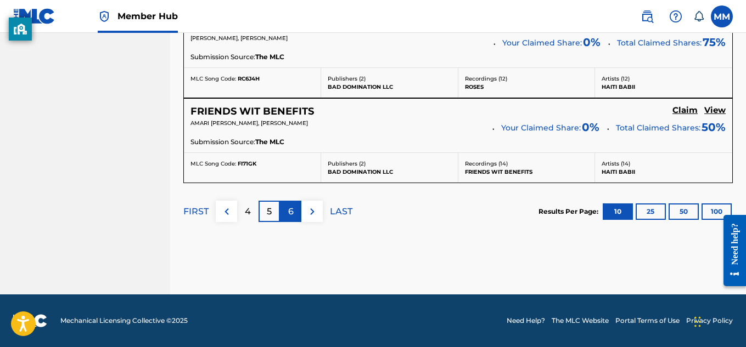
click at [282, 216] on div "6" at bounding box center [290, 211] width 21 height 21
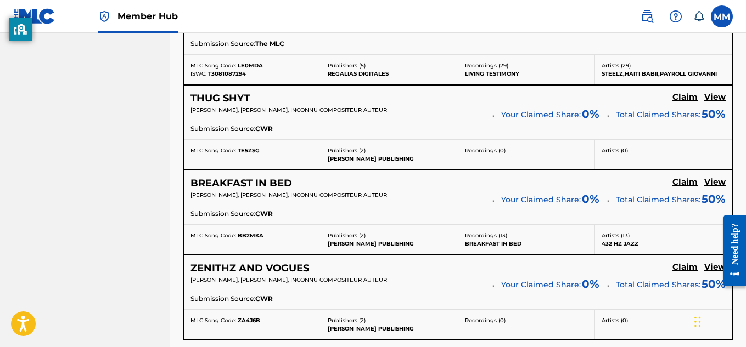
scroll to position [1109, 0]
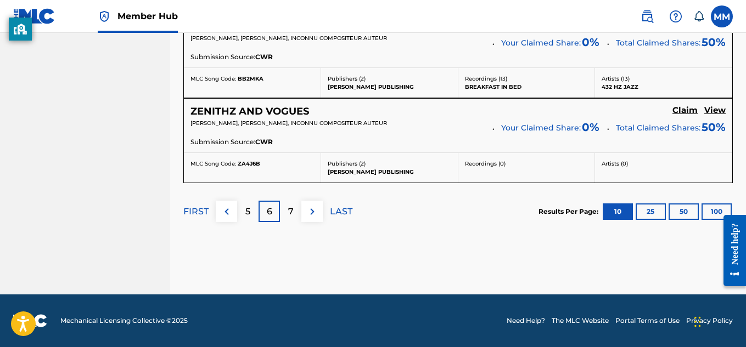
click at [280, 224] on div "FIRST 5 6 7 LAST" at bounding box center [267, 211] width 169 height 57
click at [288, 206] on p "7" at bounding box center [290, 211] width 5 height 13
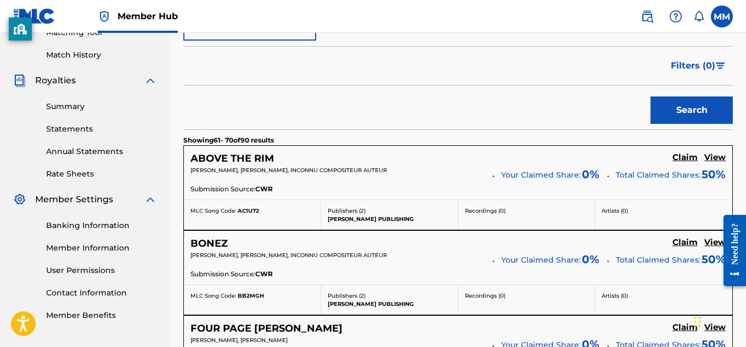
scroll to position [1107, 0]
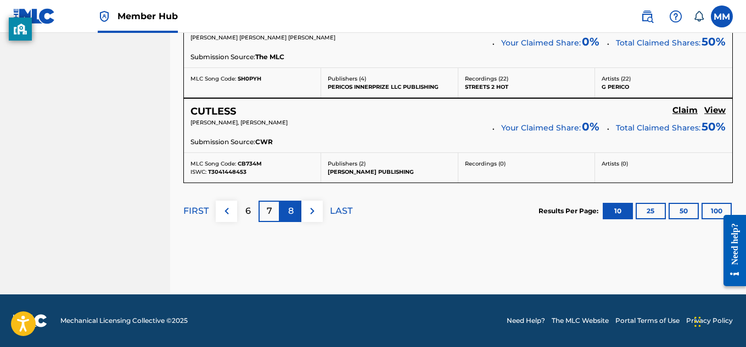
click at [286, 212] on div "8" at bounding box center [290, 211] width 21 height 21
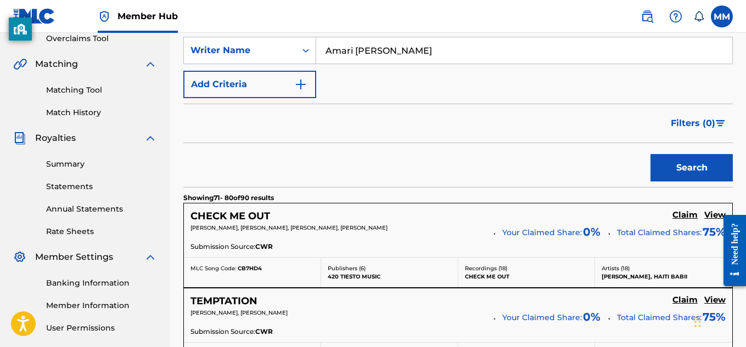
scroll to position [1096, 0]
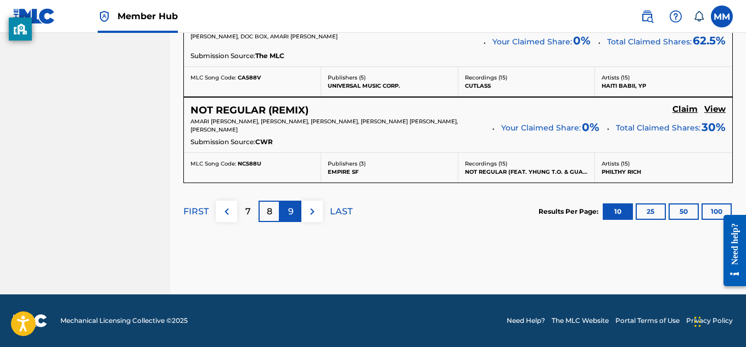
click at [290, 221] on div "9" at bounding box center [290, 211] width 21 height 21
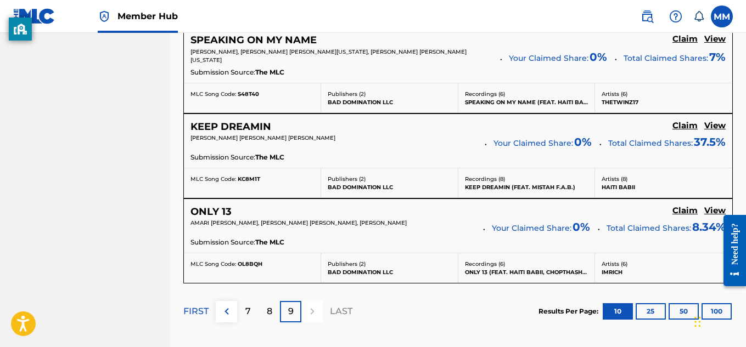
scroll to position [1117, 0]
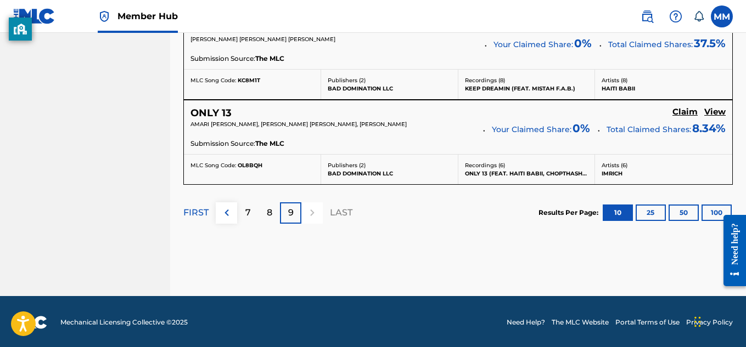
click at [314, 207] on div at bounding box center [311, 212] width 21 height 21
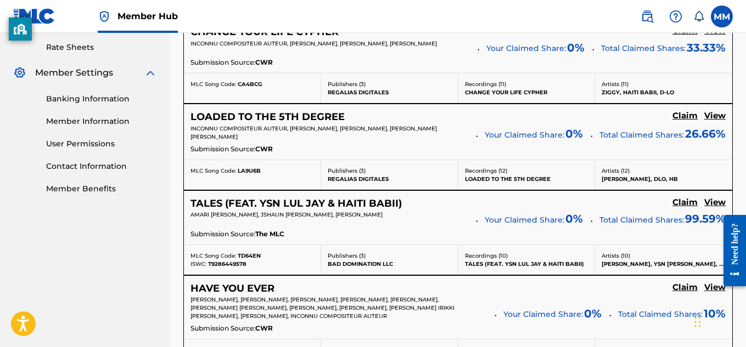
scroll to position [419, 0]
click at [312, 218] on div "AMARI [PERSON_NAME], JSHAUN [PERSON_NAME], [PERSON_NAME]" at bounding box center [329, 218] width 278 height 15
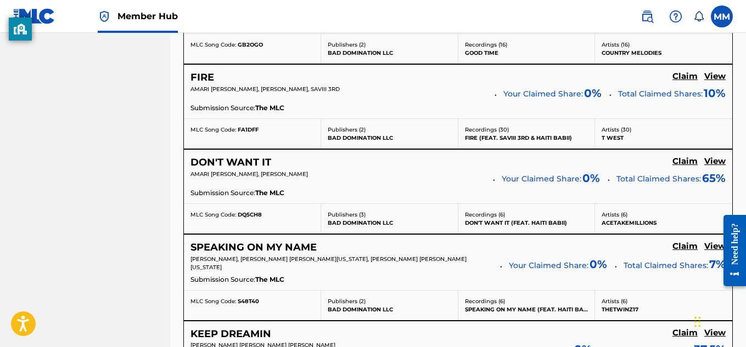
scroll to position [1117, 0]
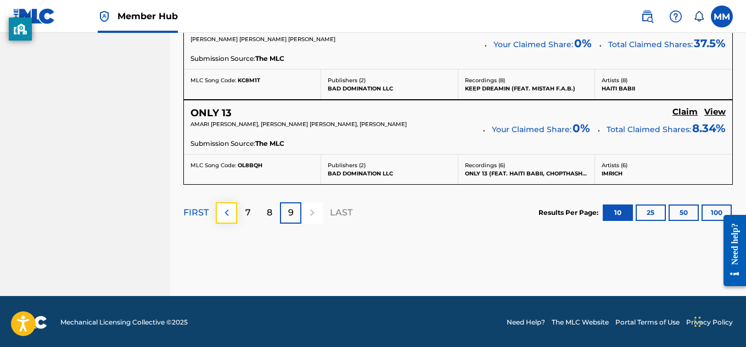
click at [228, 211] on img at bounding box center [226, 212] width 13 height 13
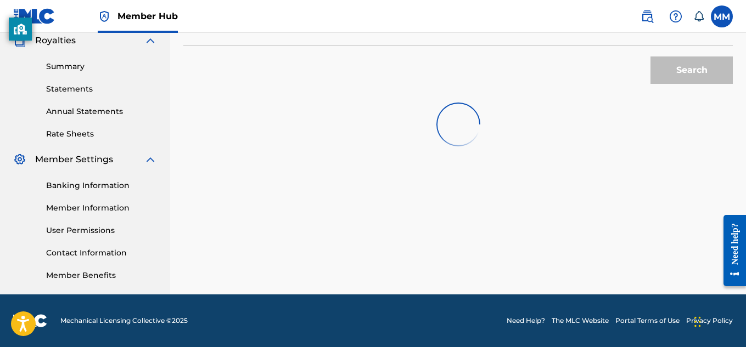
click at [228, 211] on div "Search Use the search fields below to locate works with unclaimed shares within…" at bounding box center [457, 35] width 549 height 357
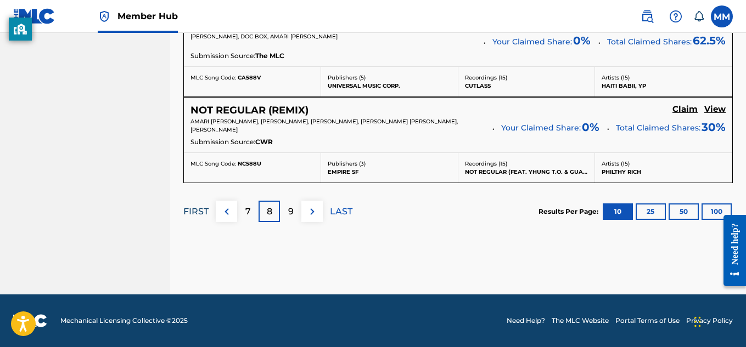
click at [198, 208] on p "FIRST" at bounding box center [195, 211] width 25 height 13
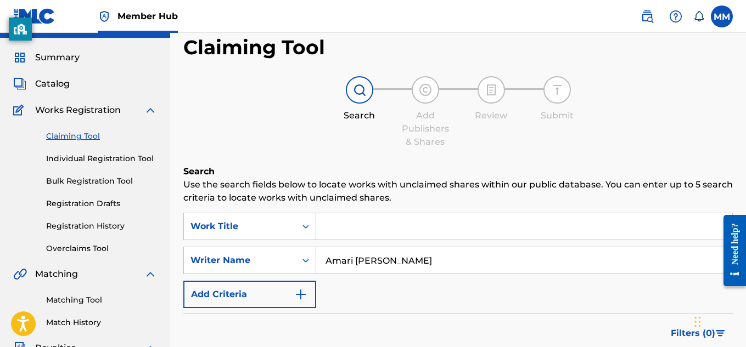
scroll to position [0, 0]
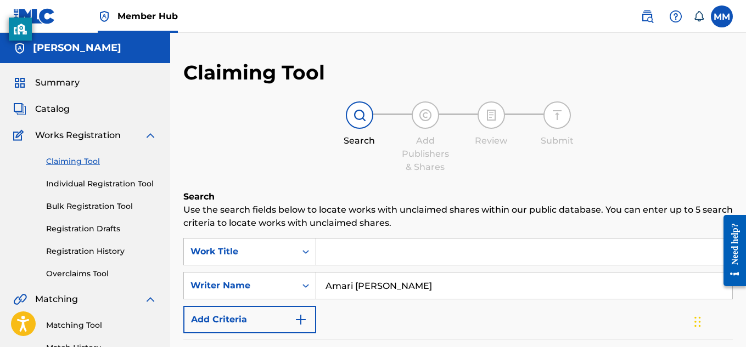
drag, startPoint x: 414, startPoint y: 286, endPoint x: 218, endPoint y: 235, distance: 202.4
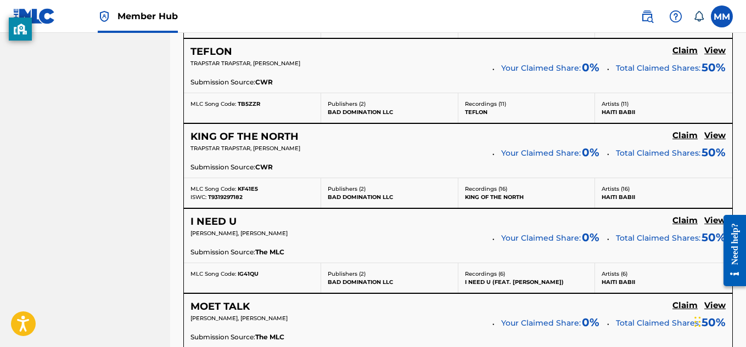
scroll to position [1010, 0]
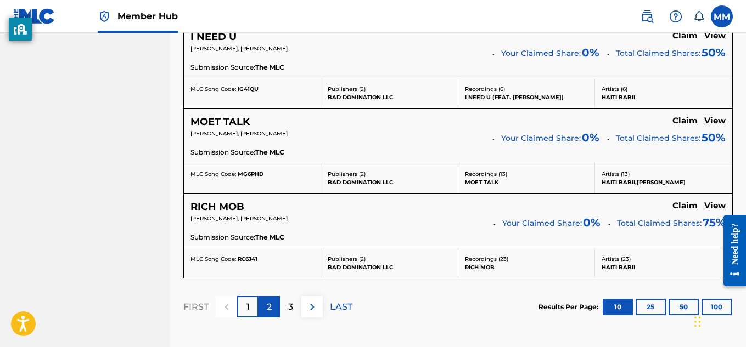
click at [267, 317] on div "2" at bounding box center [268, 306] width 21 height 21
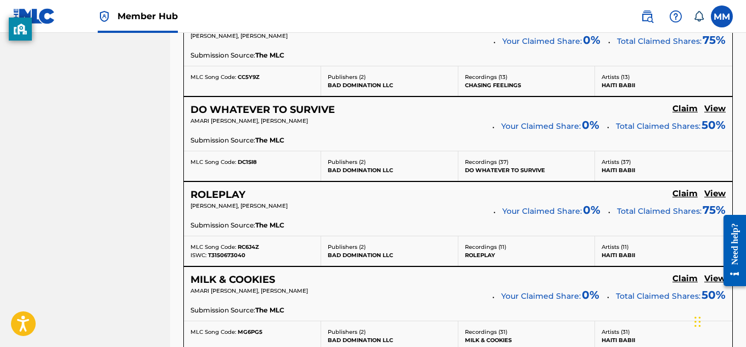
scroll to position [1107, 0]
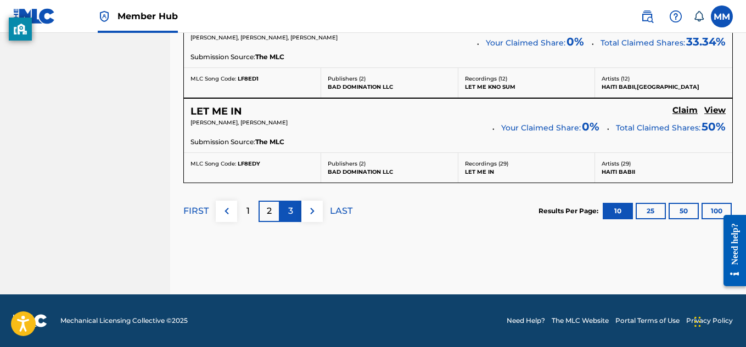
click at [285, 209] on div "3" at bounding box center [290, 211] width 21 height 21
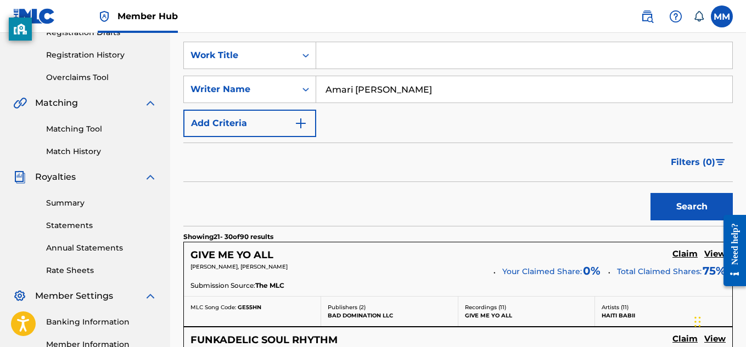
scroll to position [359, 0]
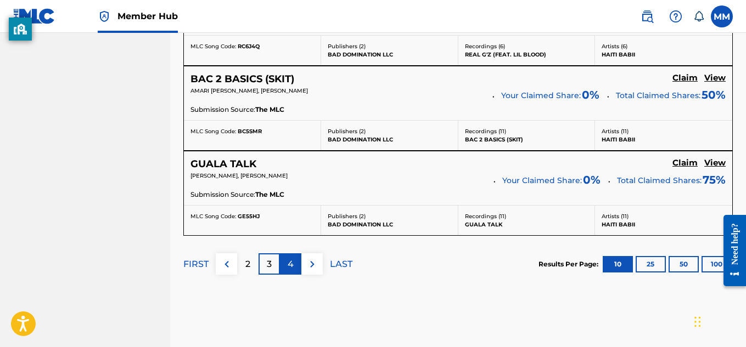
click at [292, 262] on p "4" at bounding box center [291, 264] width 6 height 13
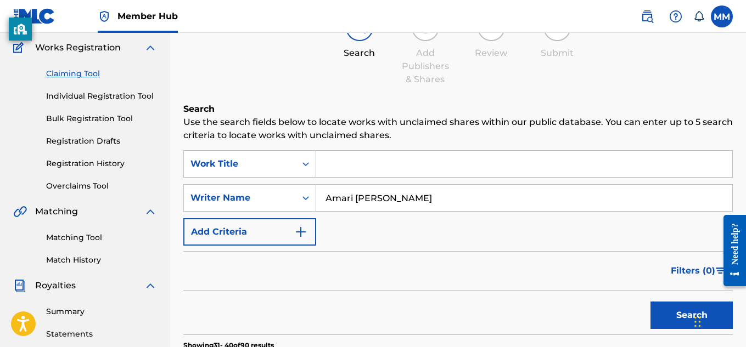
scroll to position [96, 0]
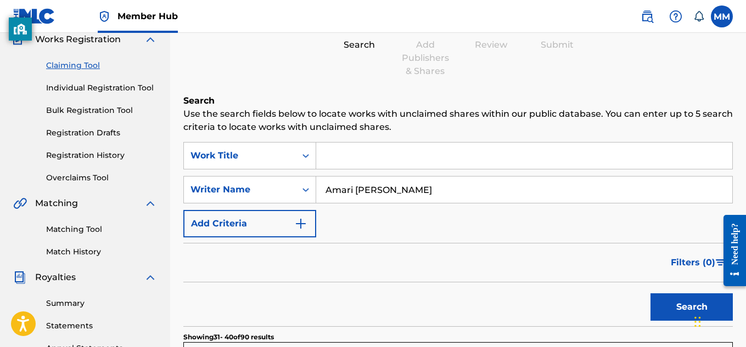
click at [425, 201] on input "Amari [PERSON_NAME]" at bounding box center [524, 190] width 416 height 26
click at [249, 185] on div "Writer Name" at bounding box center [239, 189] width 99 height 13
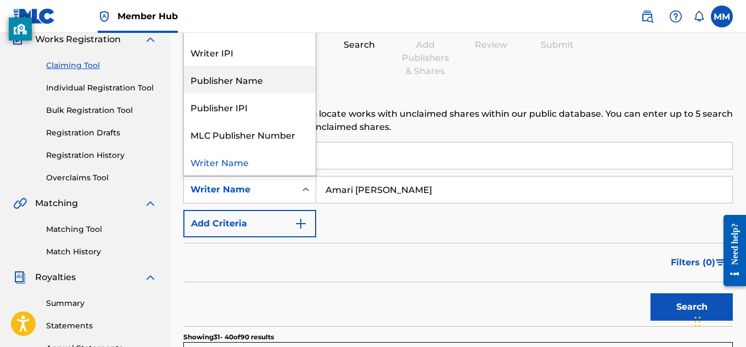
scroll to position [0, 0]
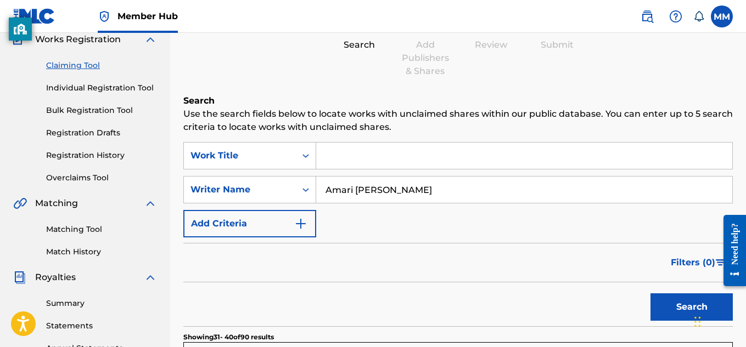
drag, startPoint x: 418, startPoint y: 193, endPoint x: 413, endPoint y: 194, distance: 5.6
click at [413, 194] on input "Amari [PERSON_NAME]" at bounding box center [524, 190] width 416 height 26
click at [221, 177] on div "Writer Name" at bounding box center [249, 189] width 133 height 27
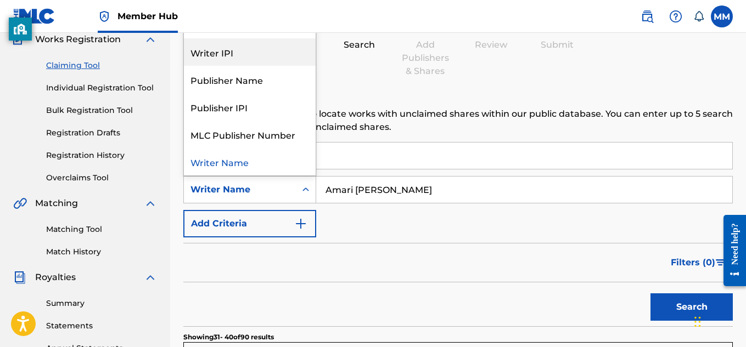
scroll to position [27, 0]
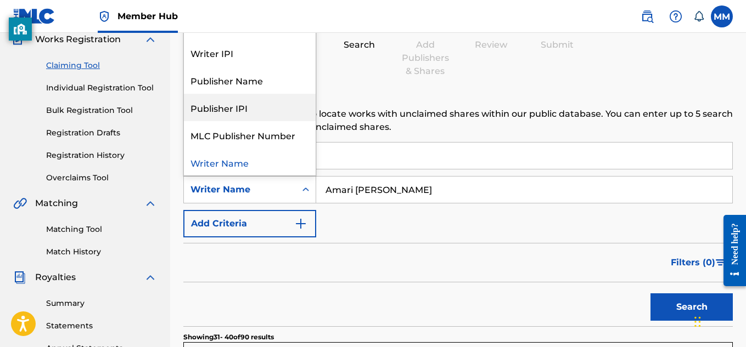
click at [401, 177] on input "Amari [PERSON_NAME]" at bounding box center [524, 190] width 416 height 26
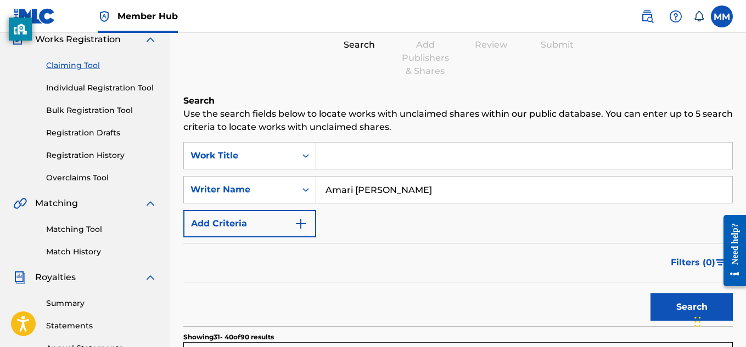
drag, startPoint x: 421, startPoint y: 187, endPoint x: 245, endPoint y: 127, distance: 186.6
click at [650, 294] on button "Search" at bounding box center [691, 307] width 82 height 27
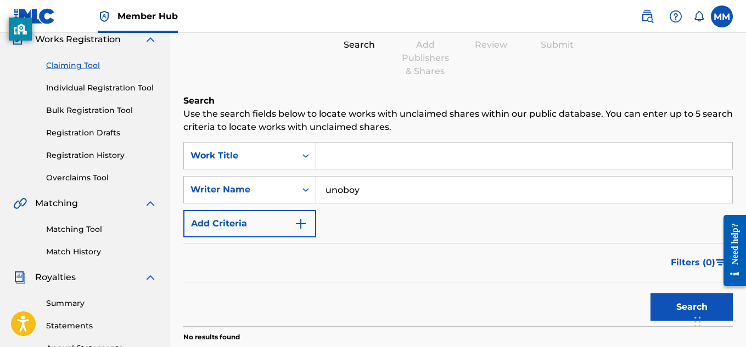
click at [650, 294] on button "Search" at bounding box center [691, 307] width 82 height 27
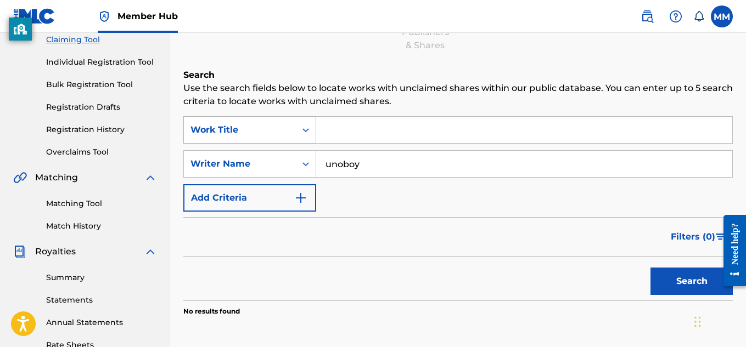
scroll to position [223, 0]
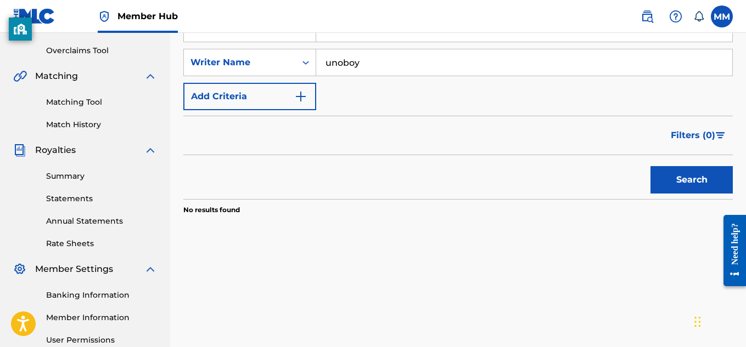
click at [650, 166] on button "Search" at bounding box center [691, 179] width 82 height 27
type input "unoboya1"
click at [650, 166] on button "Search" at bounding box center [691, 179] width 82 height 27
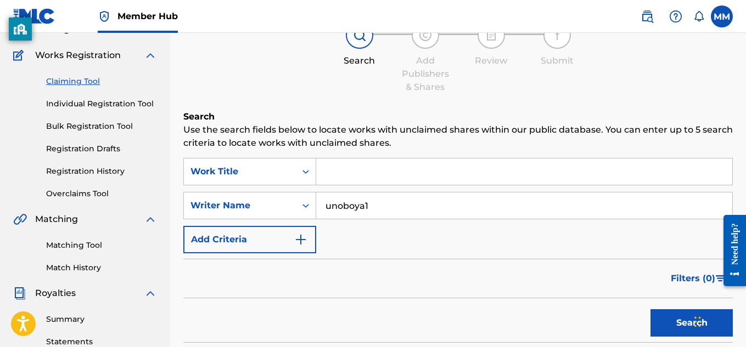
scroll to position [89, 0]
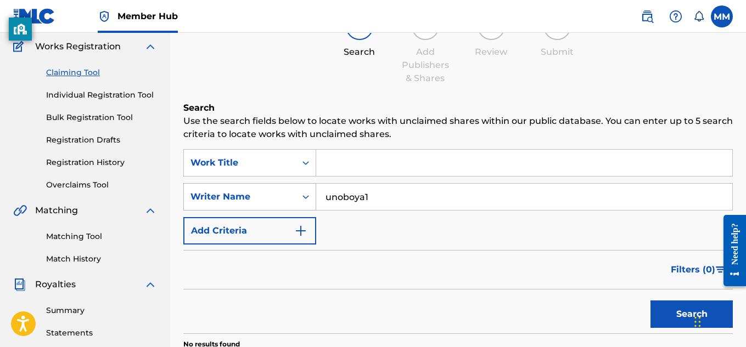
drag, startPoint x: 370, startPoint y: 205, endPoint x: 313, endPoint y: 189, distance: 59.4
click at [313, 189] on div "SearchWithCriteria6af9f25d-f642-478a-a017-64680cf5df50 Writer Name unoboya1" at bounding box center [457, 196] width 549 height 27
click at [650, 301] on button "Search" at bounding box center [691, 314] width 82 height 27
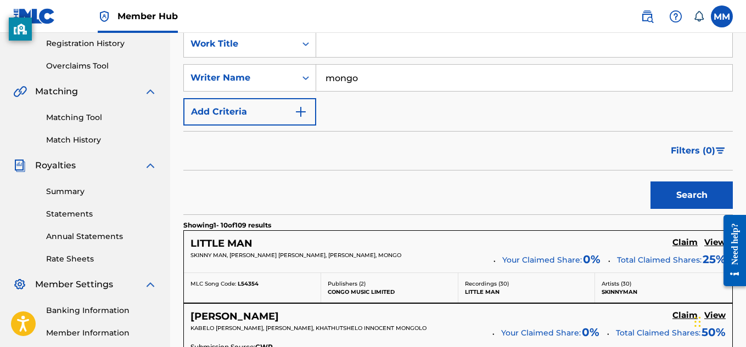
scroll to position [209, 0]
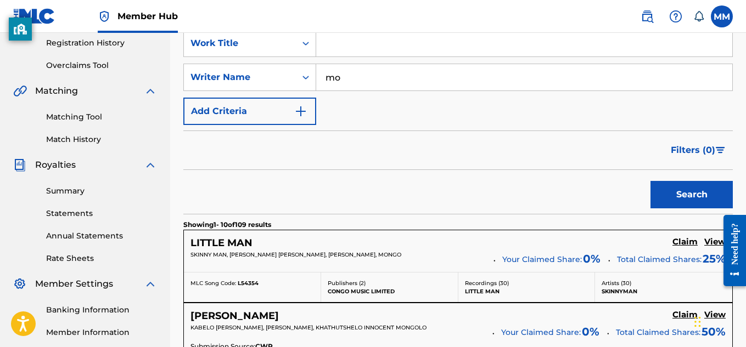
type input "m"
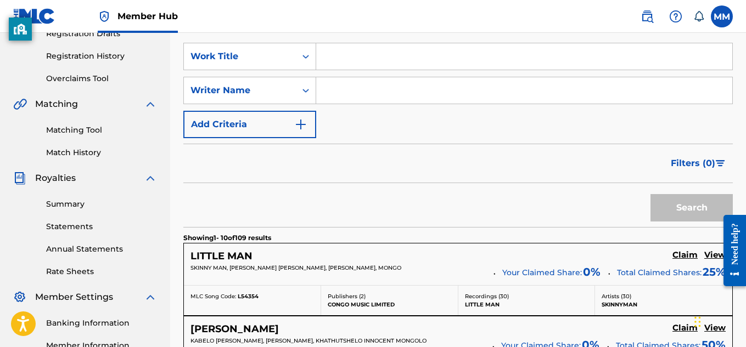
scroll to position [194, 0]
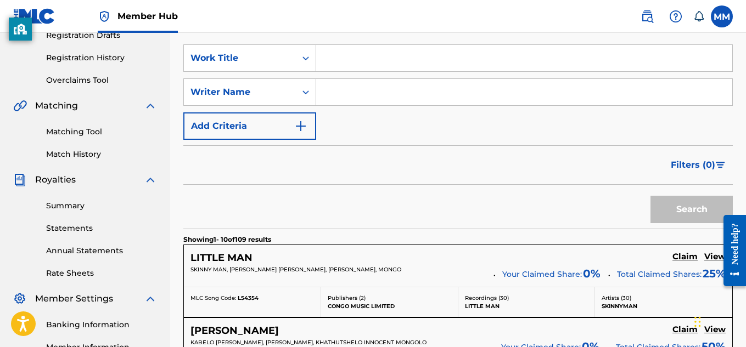
click at [341, 61] on input "Search Form" at bounding box center [524, 58] width 416 height 26
type input "a"
click at [401, 99] on input "Search Form" at bounding box center [524, 92] width 416 height 26
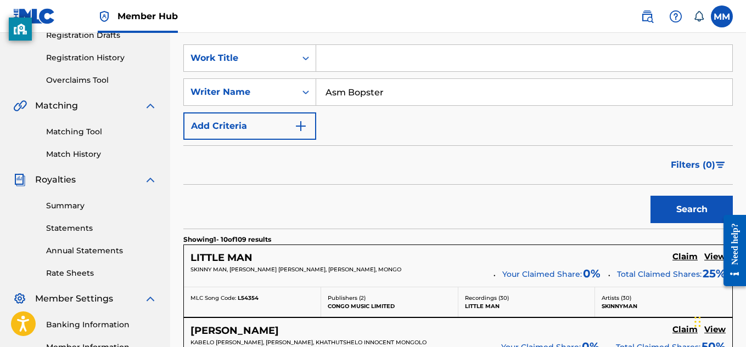
type input "Asm Bopster"
click at [650, 196] on button "Search" at bounding box center [691, 209] width 82 height 27
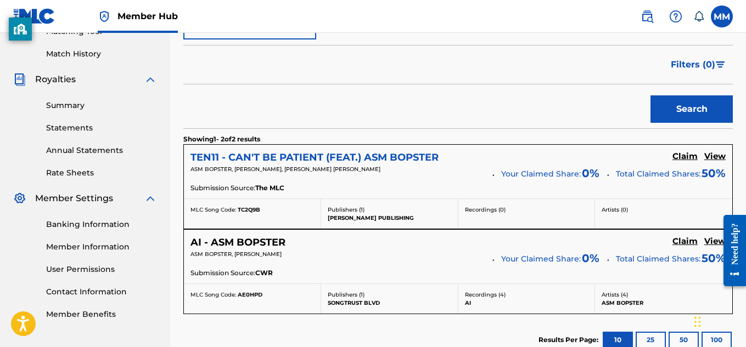
scroll to position [295, 0]
click at [291, 162] on h5 "TEN11 - CAN'T BE PATIENT (FEAT.) ASM BOPSTER" at bounding box center [314, 157] width 248 height 13
